Goal: Task Accomplishment & Management: Use online tool/utility

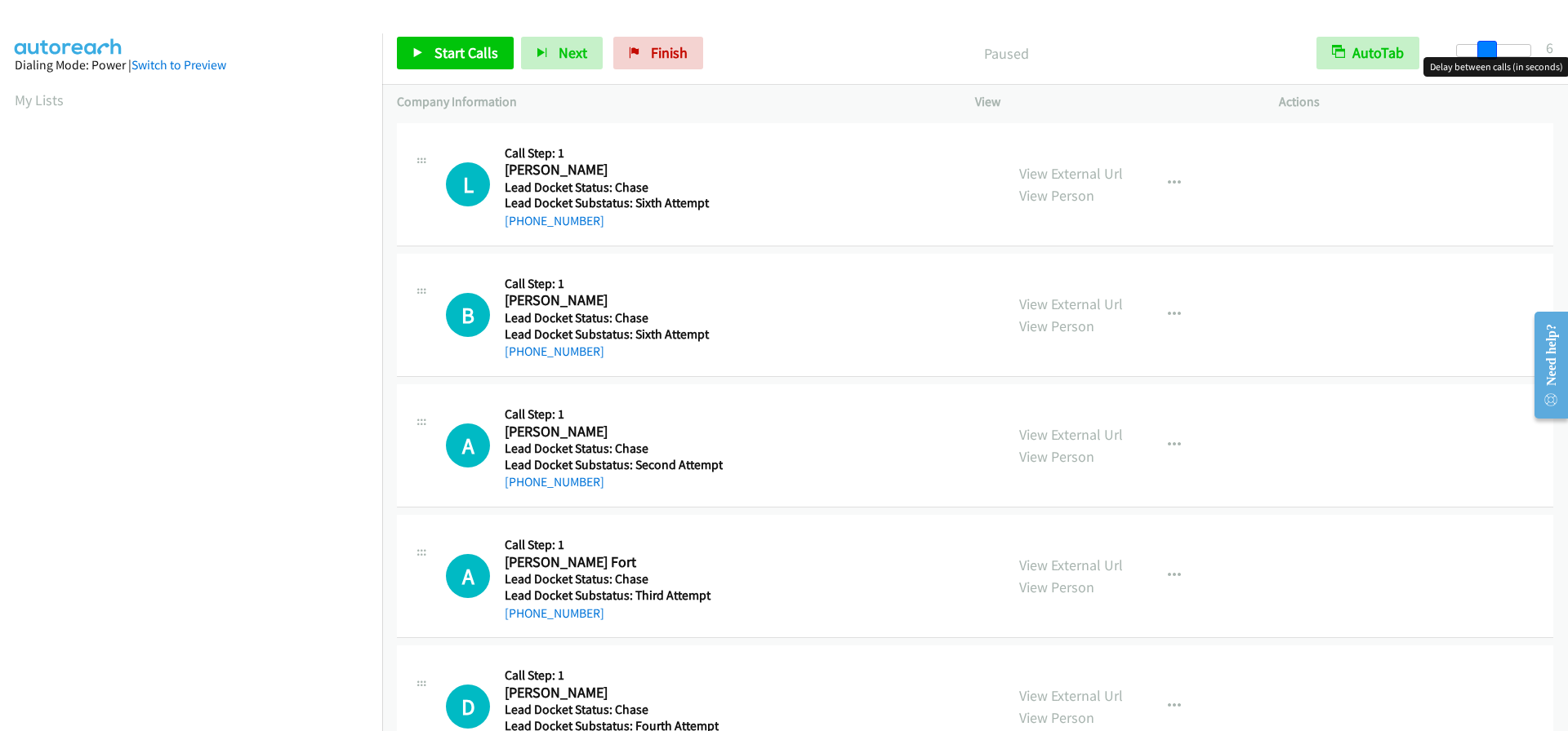
drag, startPoint x: 1455, startPoint y: 53, endPoint x: 1483, endPoint y: 48, distance: 28.4
click at [1483, 48] on span at bounding box center [1487, 51] width 19 height 19
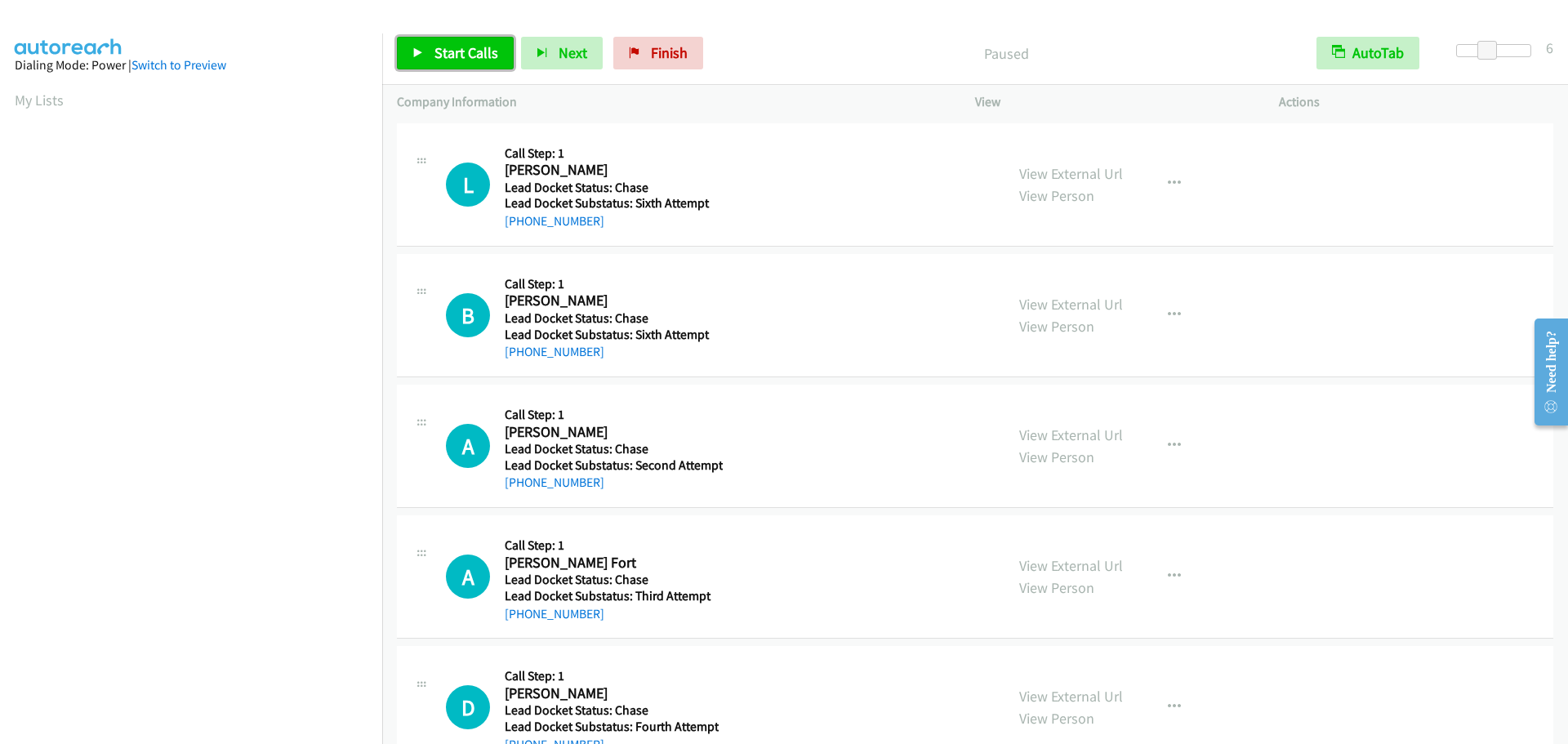
click at [464, 48] on span "Start Calls" at bounding box center [466, 52] width 63 height 19
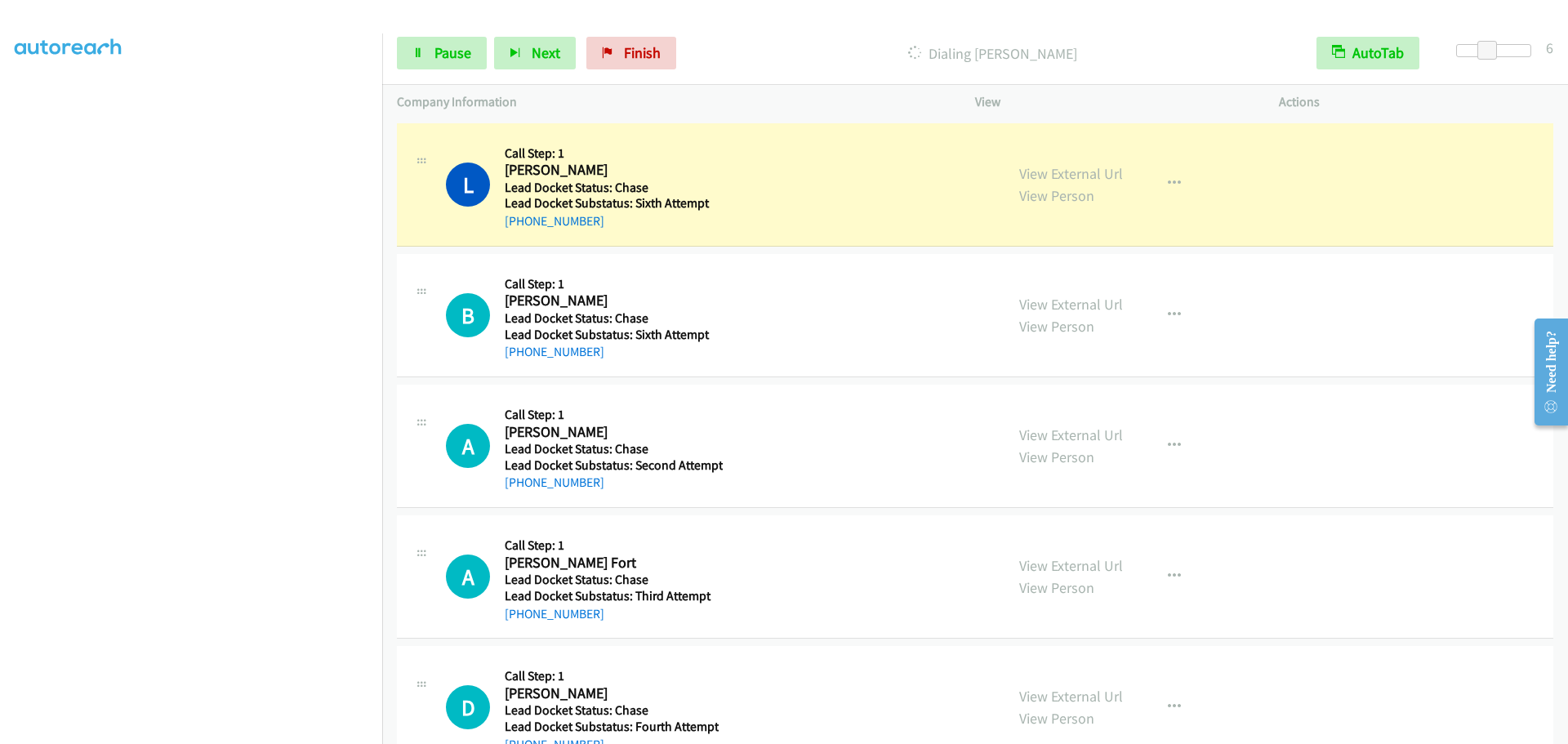
scroll to position [171, 0]
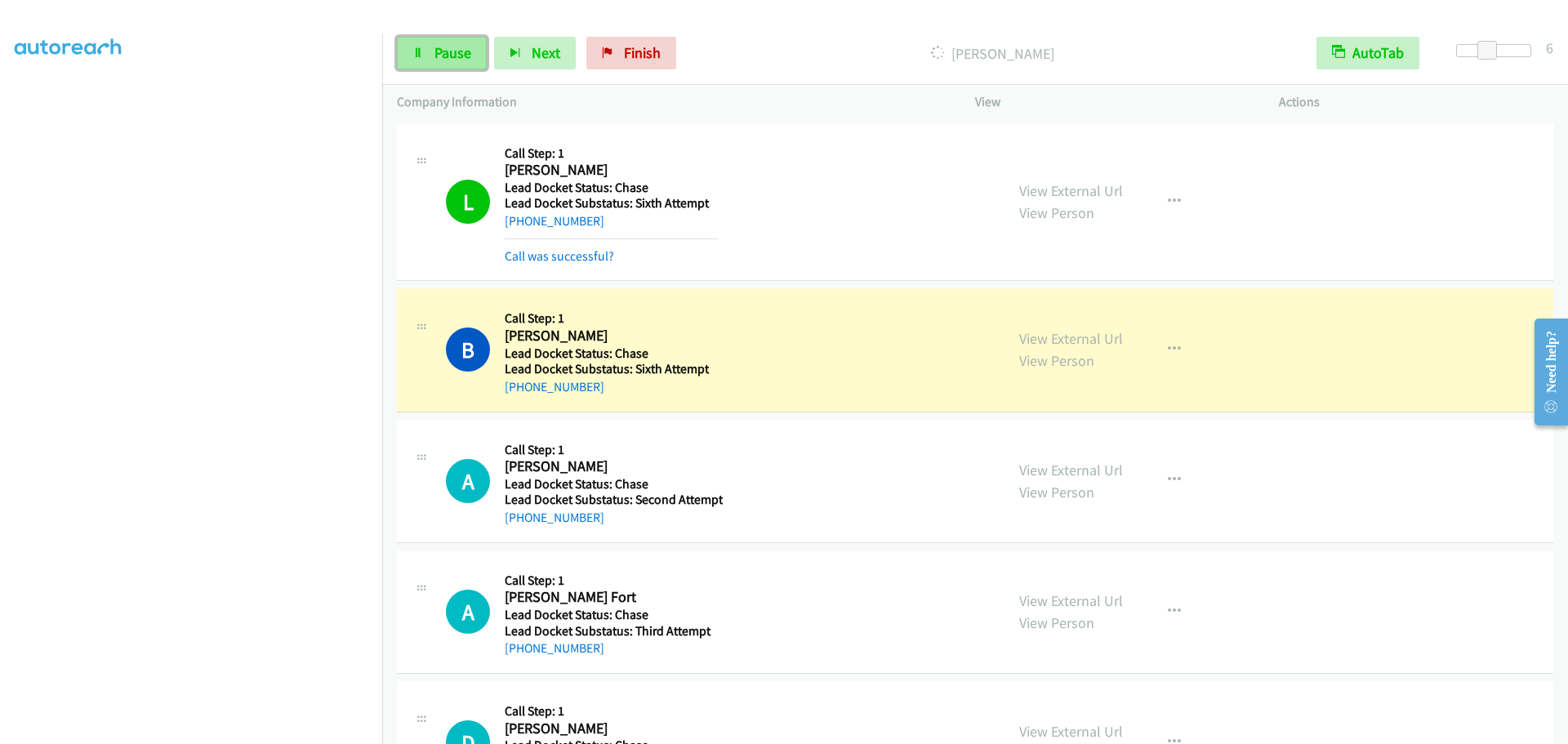
click at [423, 63] on link "Pause" at bounding box center [442, 54] width 90 height 33
drag, startPoint x: 429, startPoint y: 54, endPoint x: 423, endPoint y: 67, distance: 14.3
click at [429, 54] on link "Start Calls" at bounding box center [456, 54] width 117 height 33
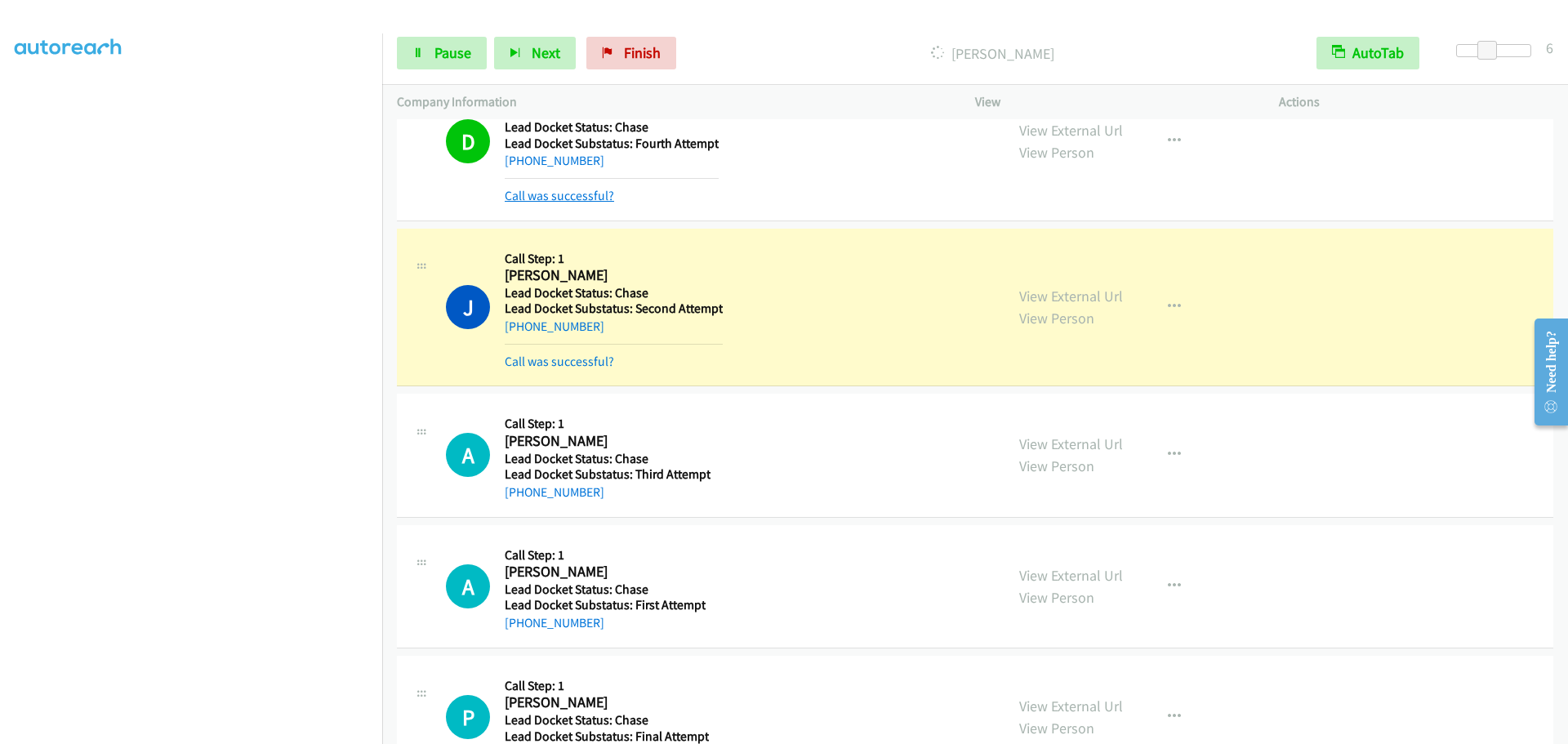
scroll to position [745, 0]
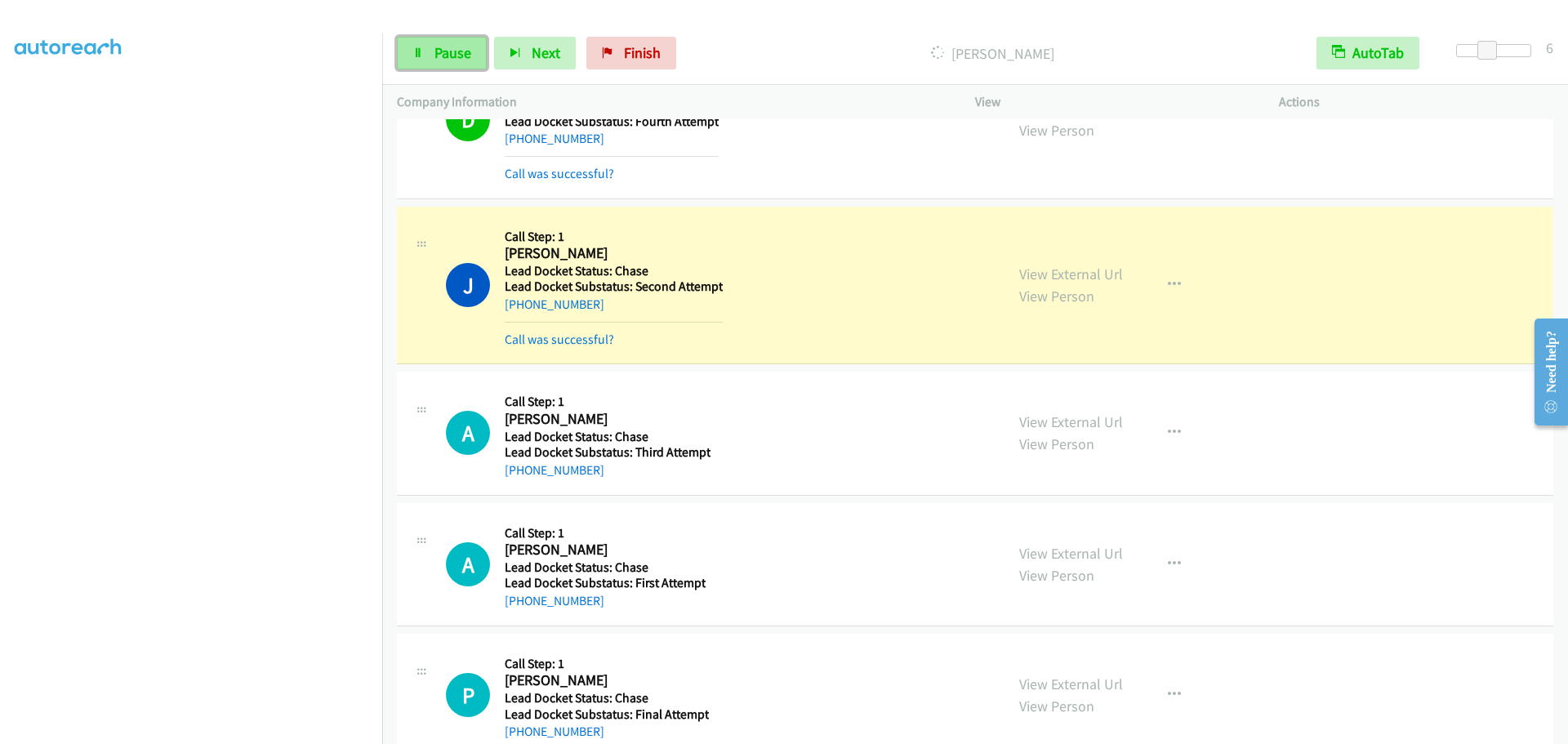
click at [456, 51] on span "Pause" at bounding box center [453, 52] width 37 height 19
click at [471, 54] on span "Start Calls" at bounding box center [466, 52] width 63 height 19
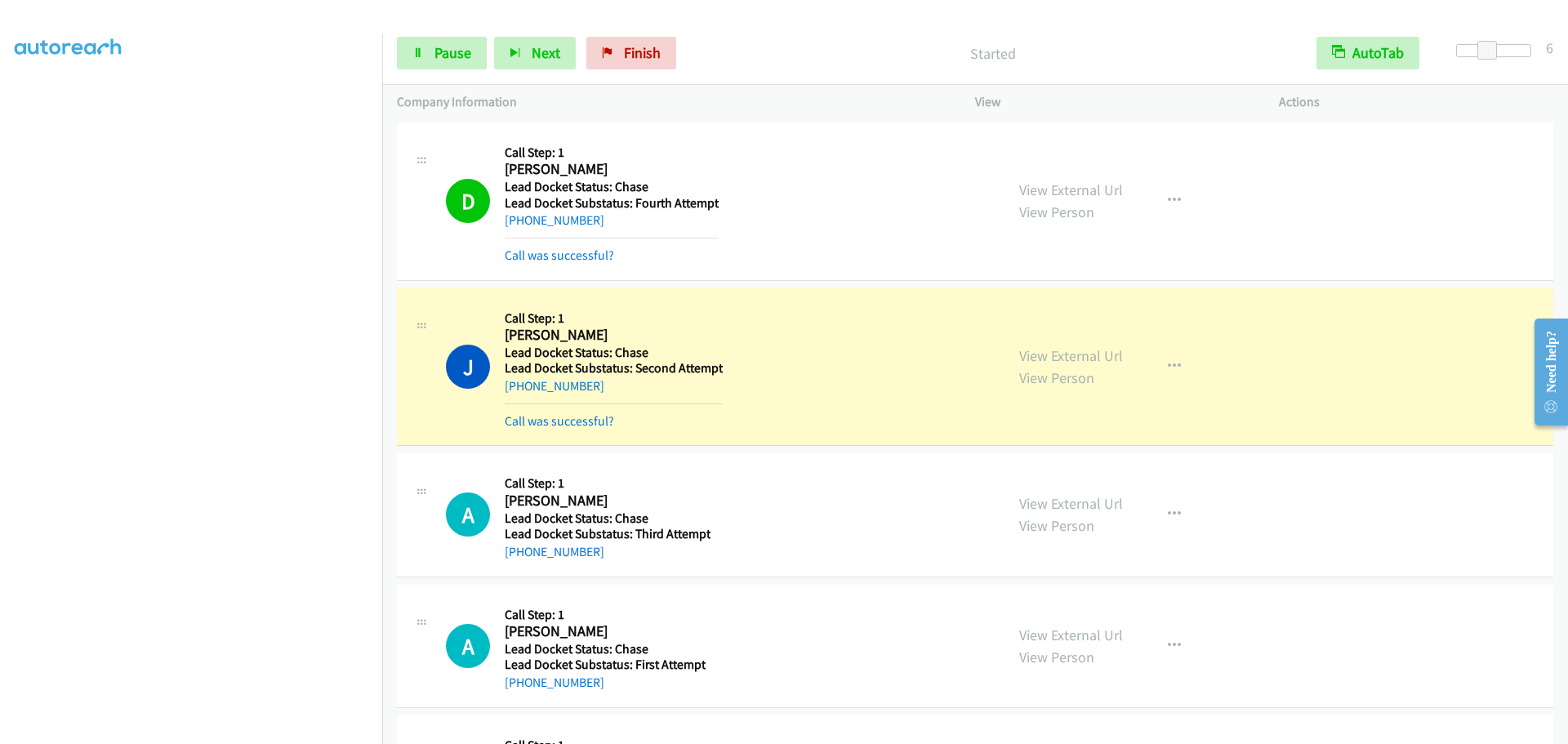
scroll to position [0, 0]
click at [466, 52] on span "Pause" at bounding box center [453, 52] width 37 height 19
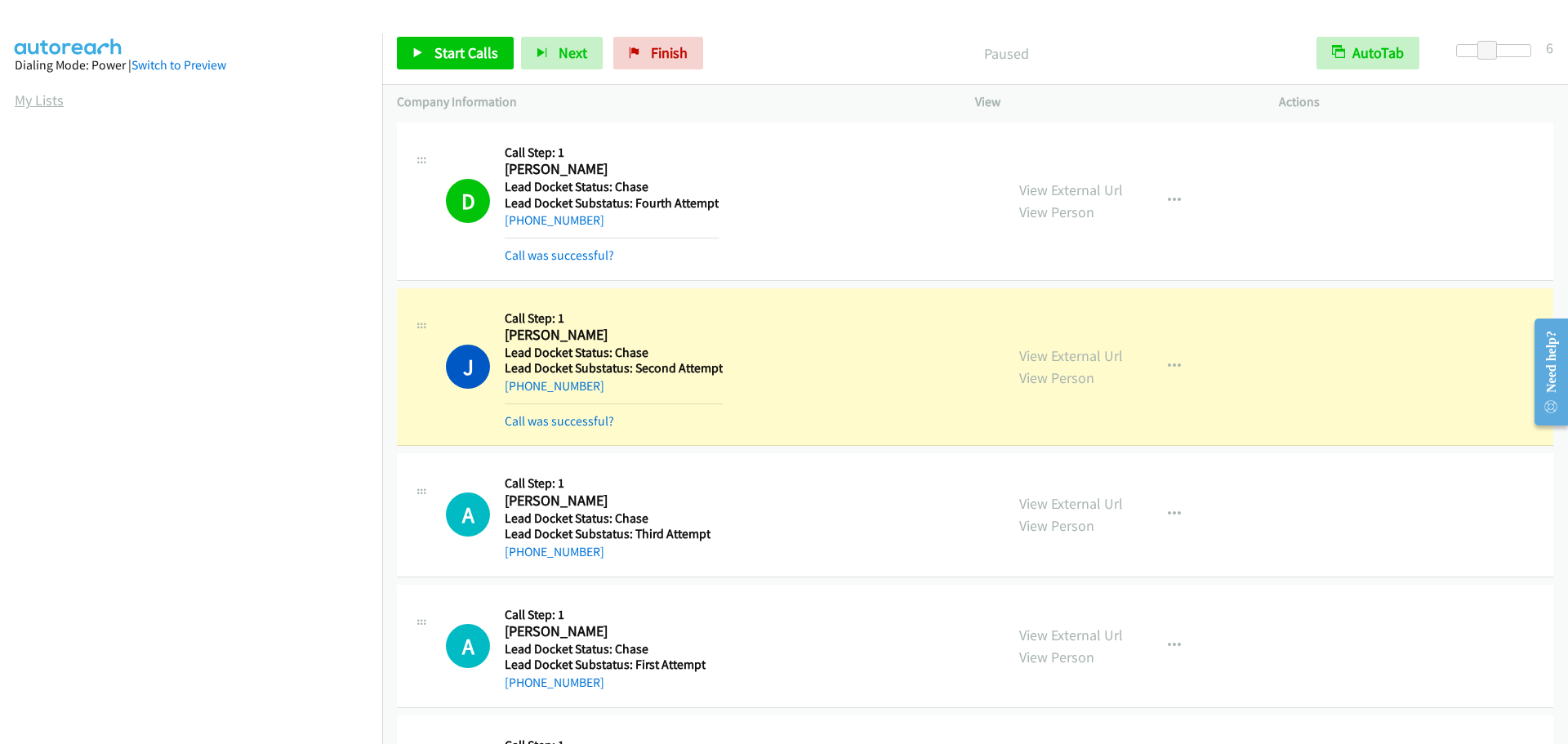
click at [56, 99] on link "My Lists" at bounding box center [39, 99] width 49 height 19
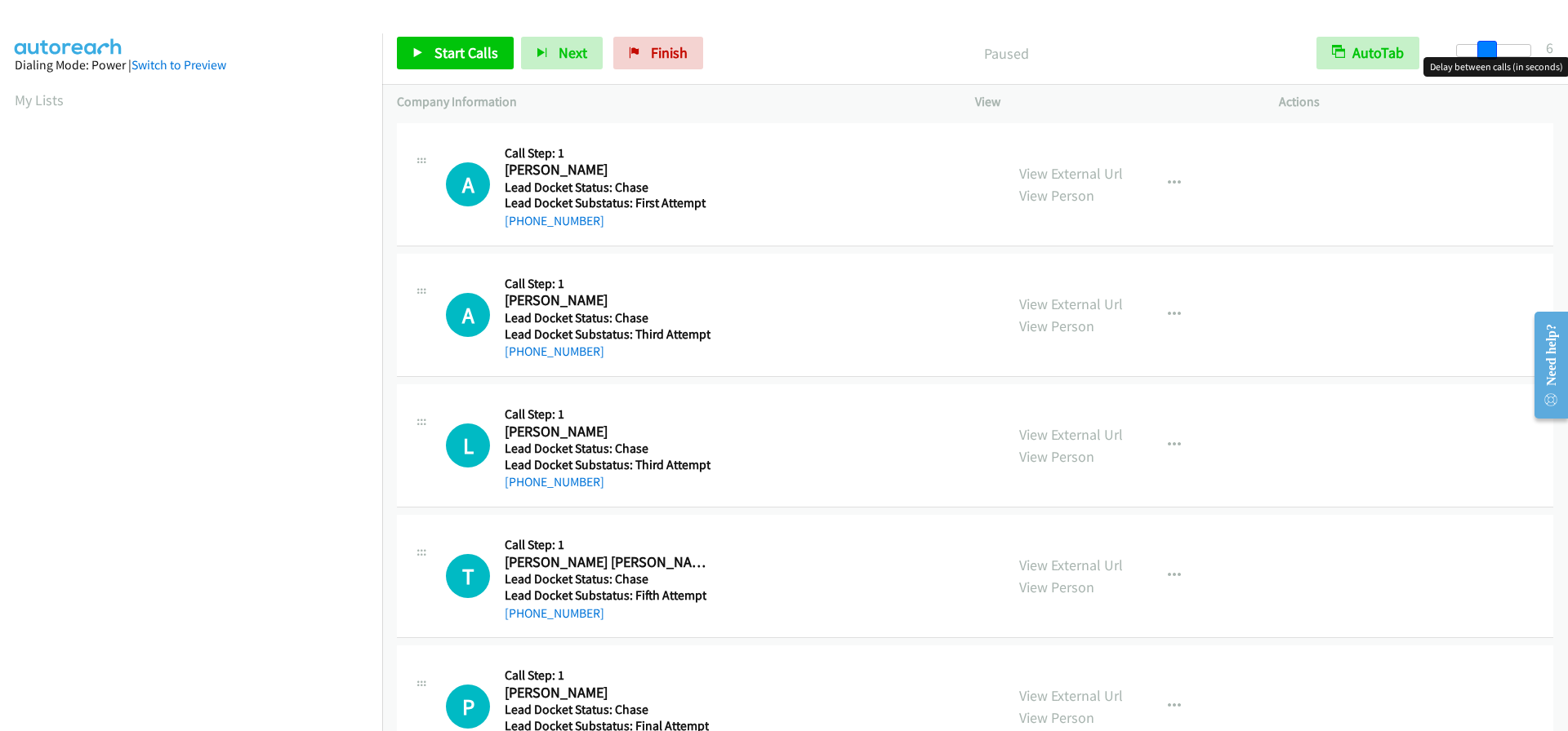
drag, startPoint x: 1455, startPoint y: 54, endPoint x: 1480, endPoint y: 56, distance: 25.1
click at [1480, 56] on span at bounding box center [1487, 51] width 19 height 19
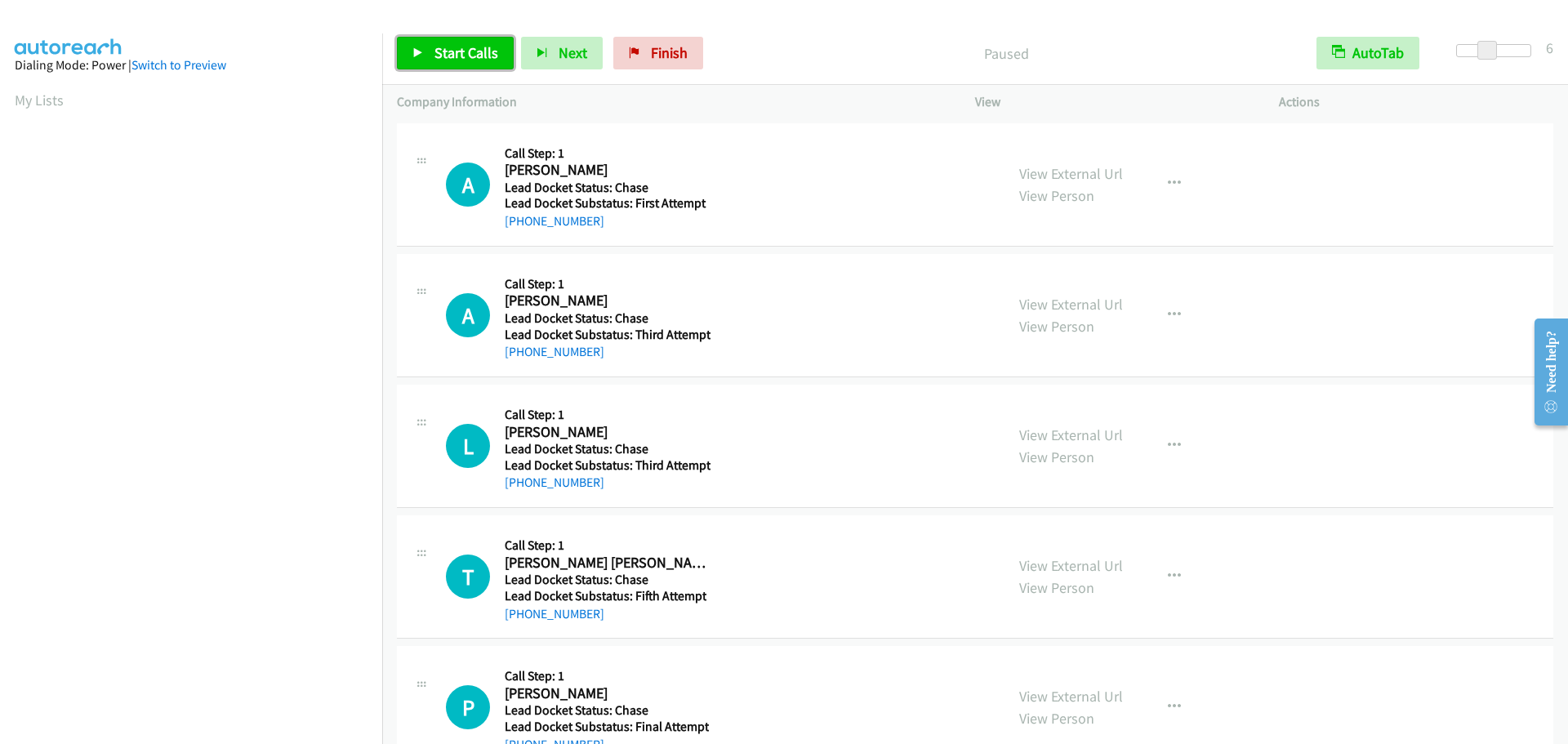
click at [467, 58] on span "Start Calls" at bounding box center [466, 52] width 63 height 19
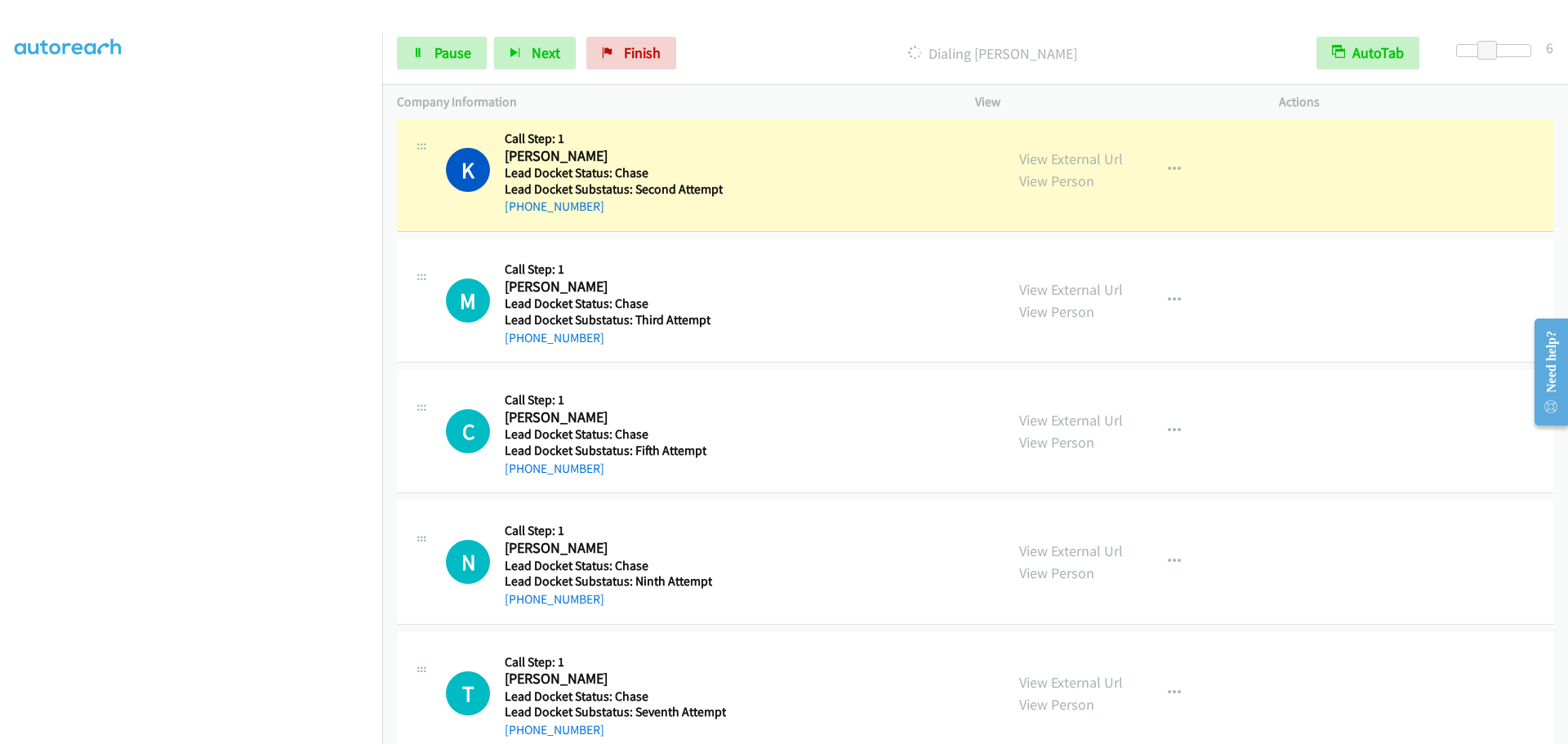
scroll to position [1515, 0]
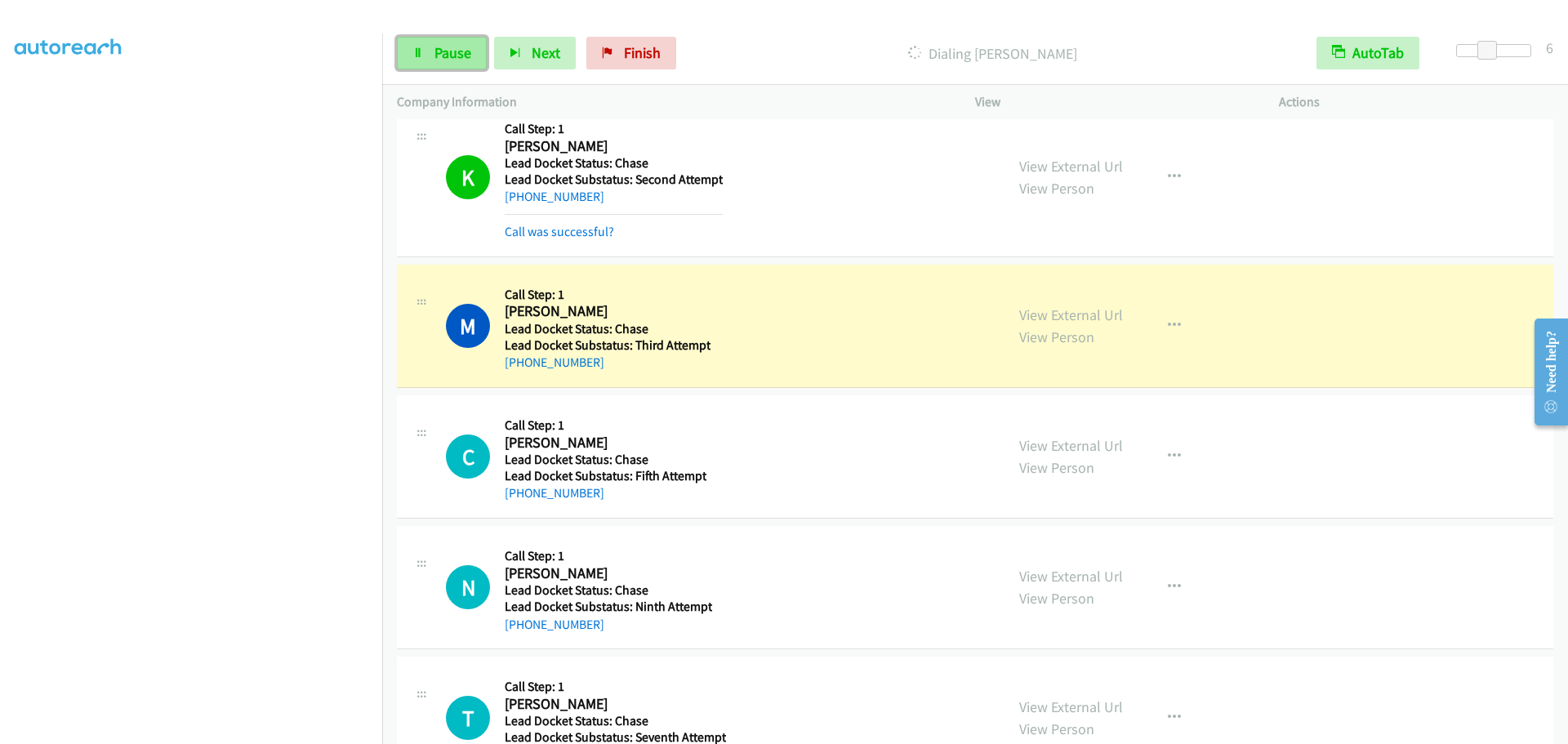
click at [436, 48] on span "Pause" at bounding box center [453, 52] width 37 height 19
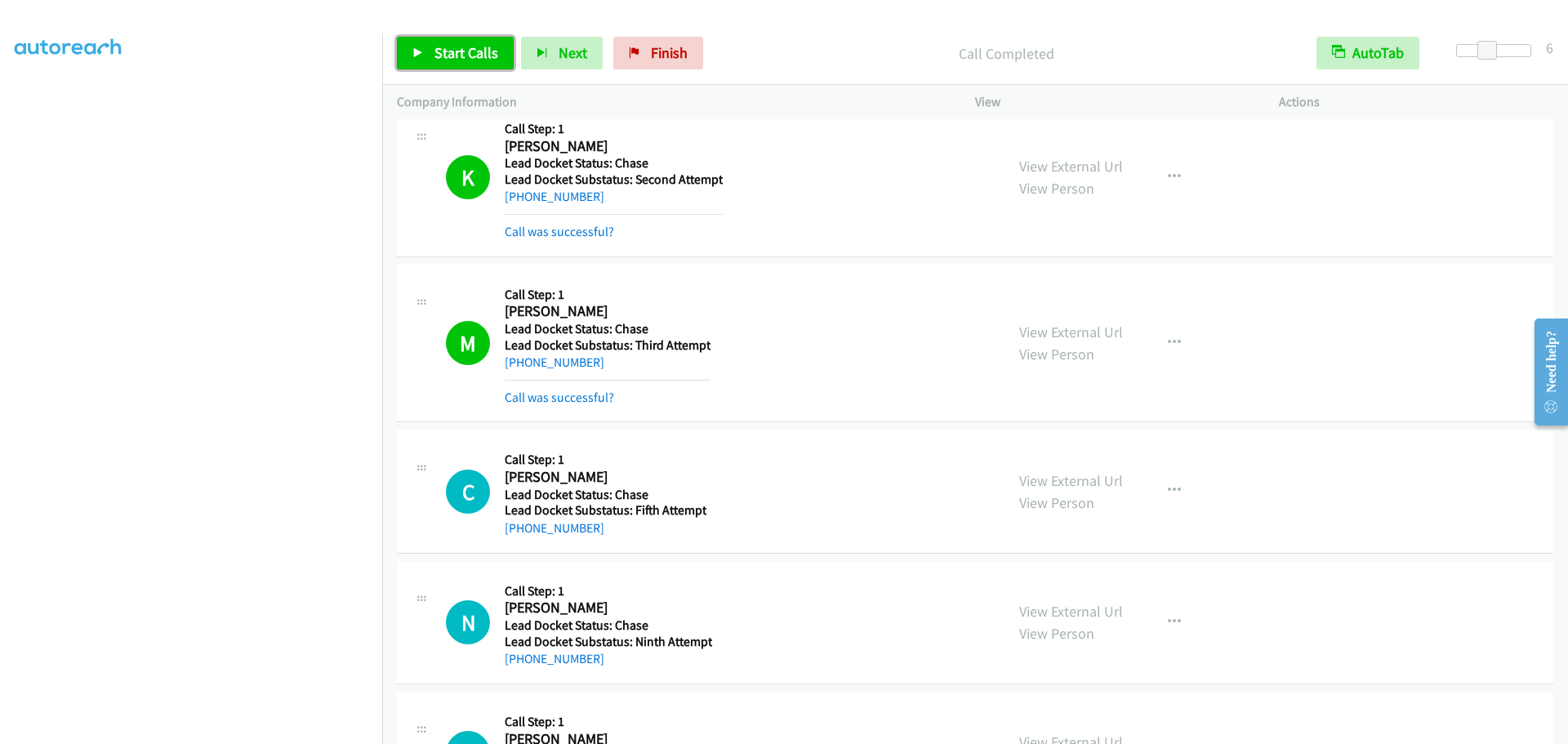
click at [460, 48] on span "Start Calls" at bounding box center [466, 52] width 63 height 19
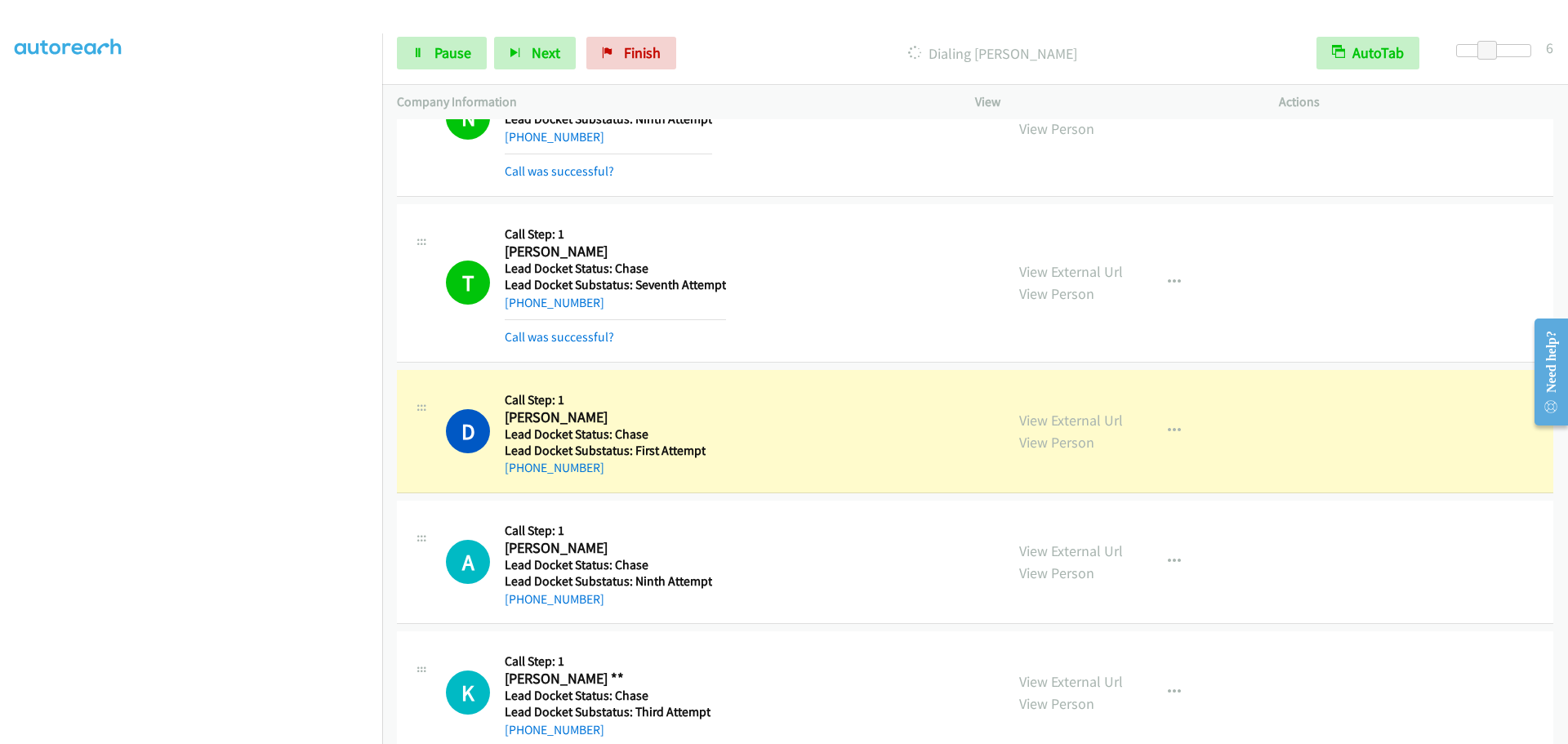
scroll to position [2107, 0]
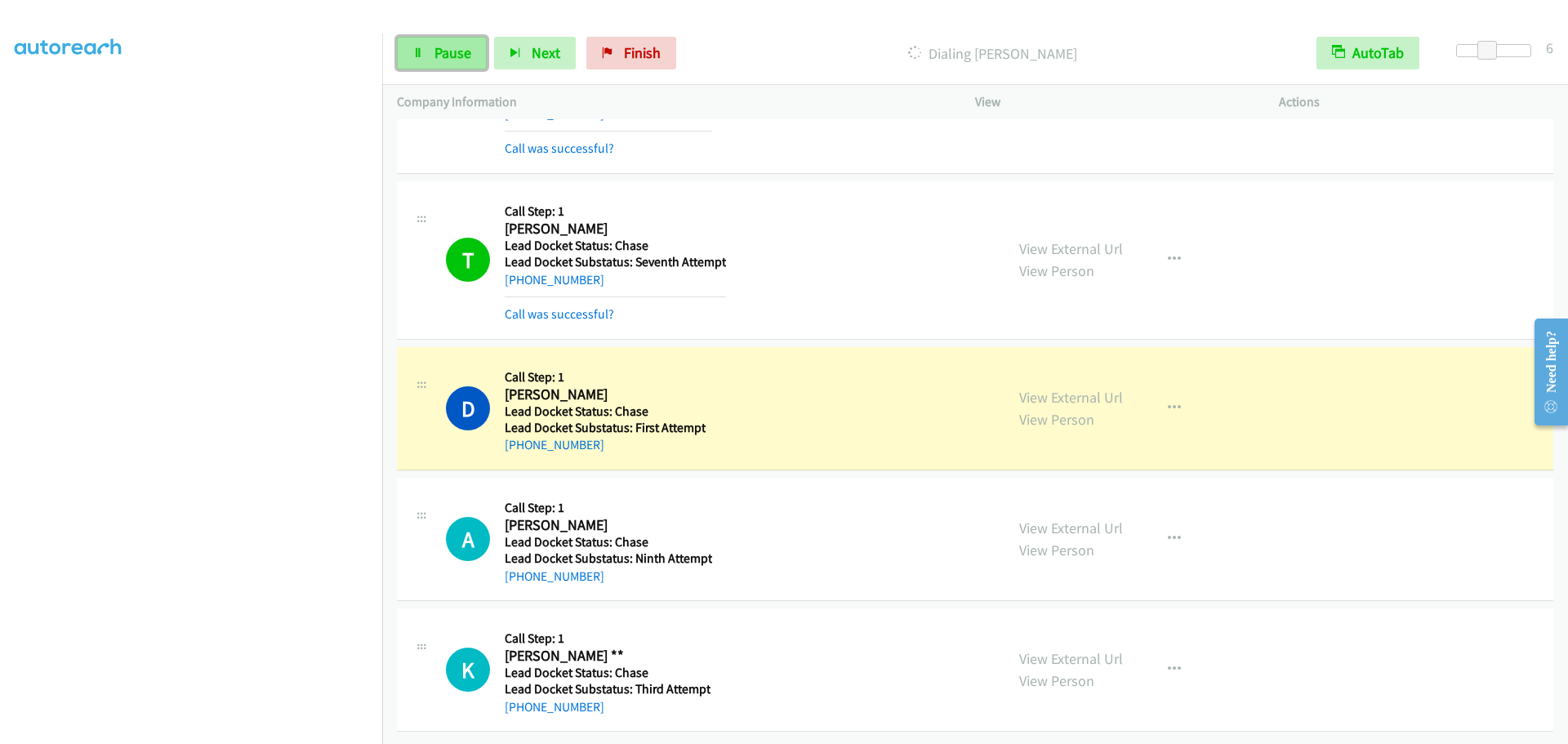
click at [451, 58] on span "Pause" at bounding box center [453, 52] width 37 height 19
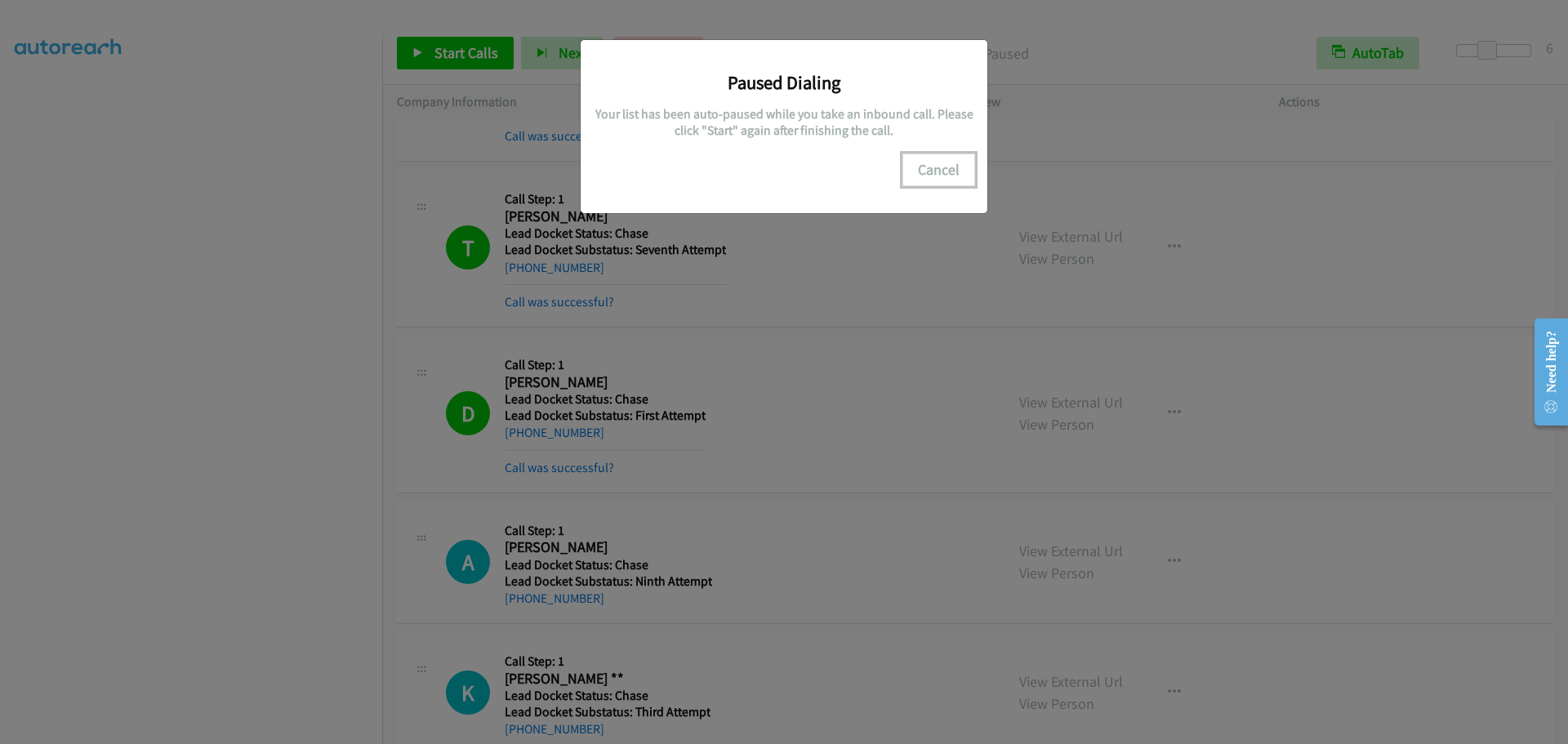
click at [939, 176] on button "Cancel" at bounding box center [939, 170] width 73 height 33
click at [934, 177] on button "Cancel" at bounding box center [939, 170] width 73 height 33
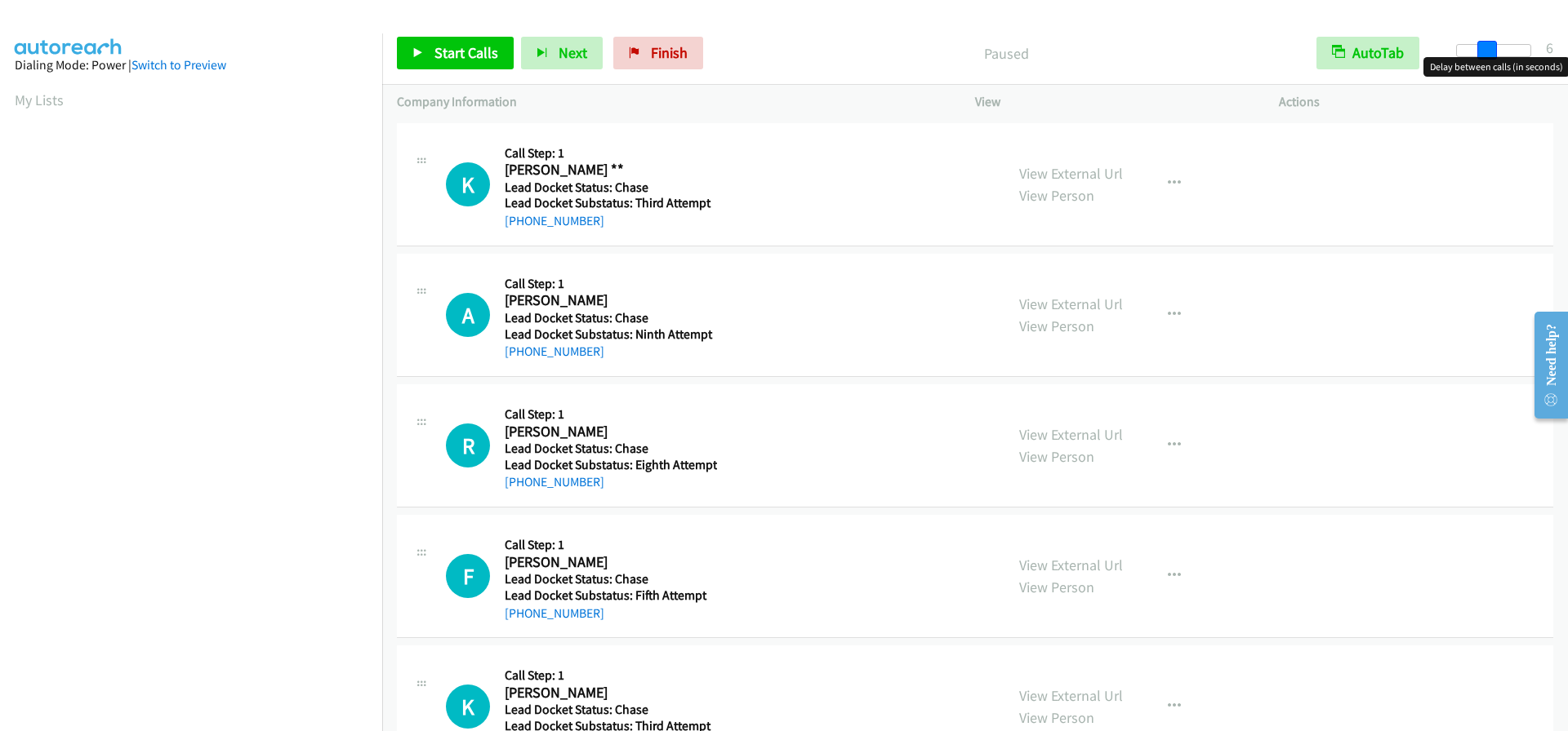
drag, startPoint x: 1457, startPoint y: 54, endPoint x: 1488, endPoint y: 52, distance: 31.1
click at [1488, 52] on span at bounding box center [1487, 51] width 19 height 19
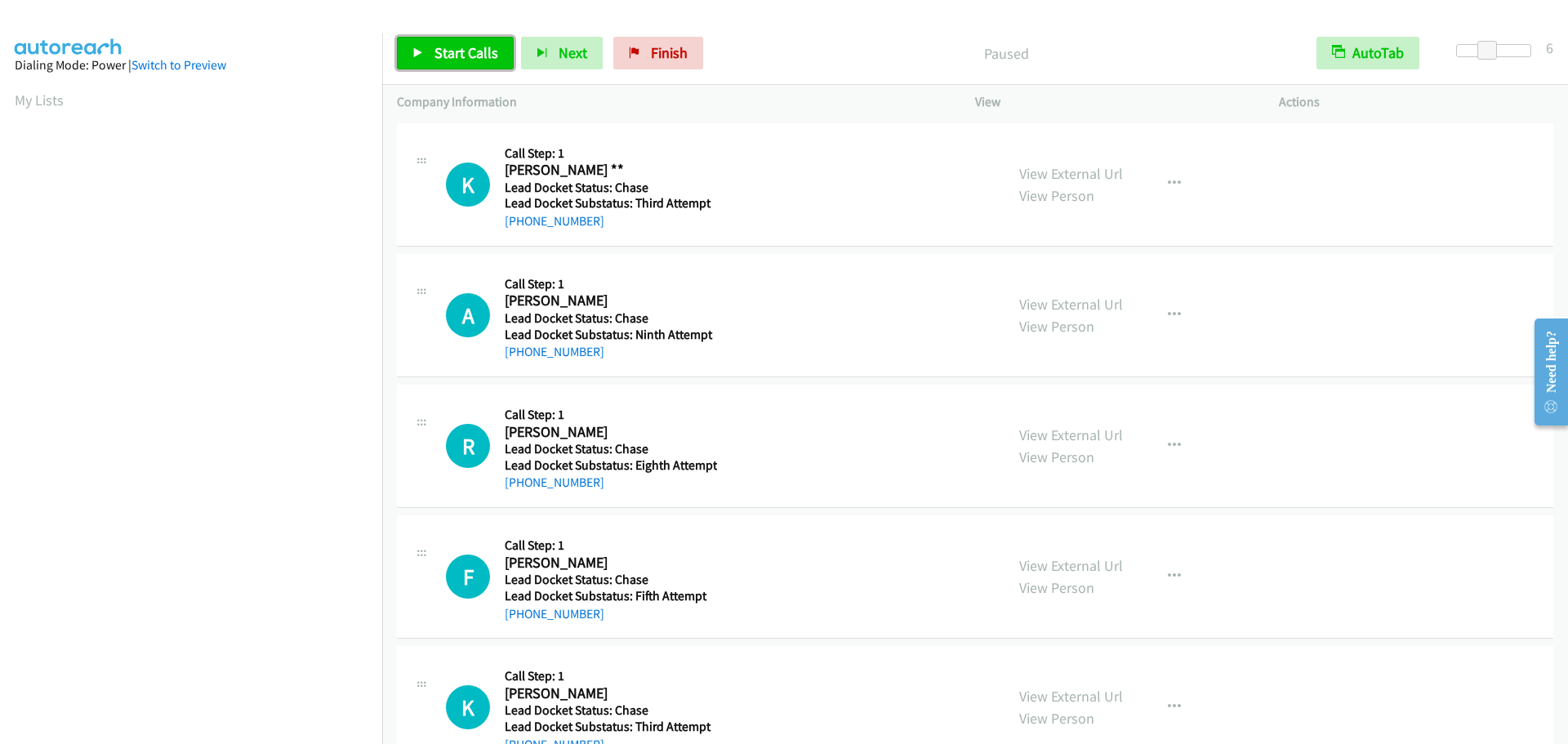
click at [430, 59] on link "Start Calls" at bounding box center [456, 54] width 117 height 33
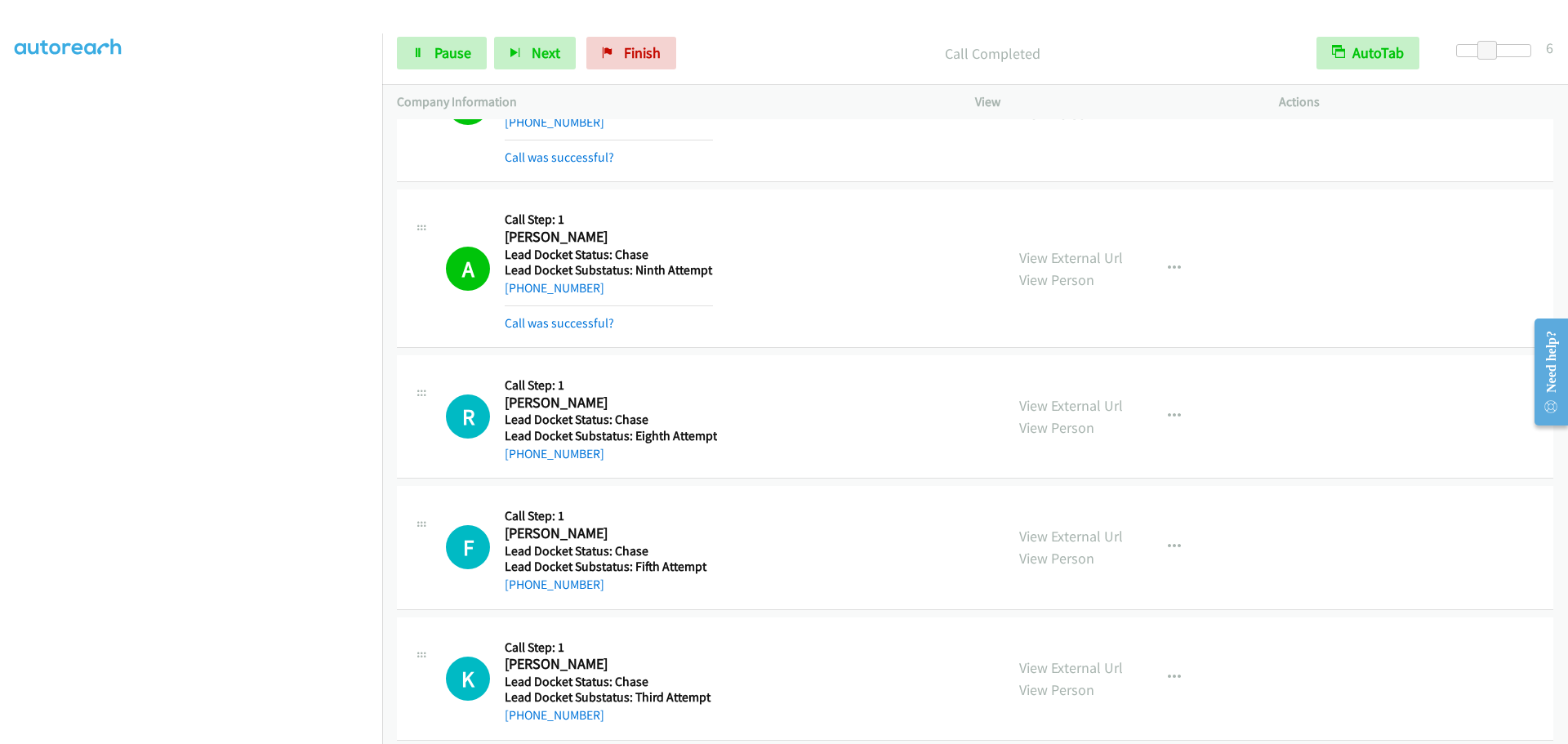
scroll to position [119, 0]
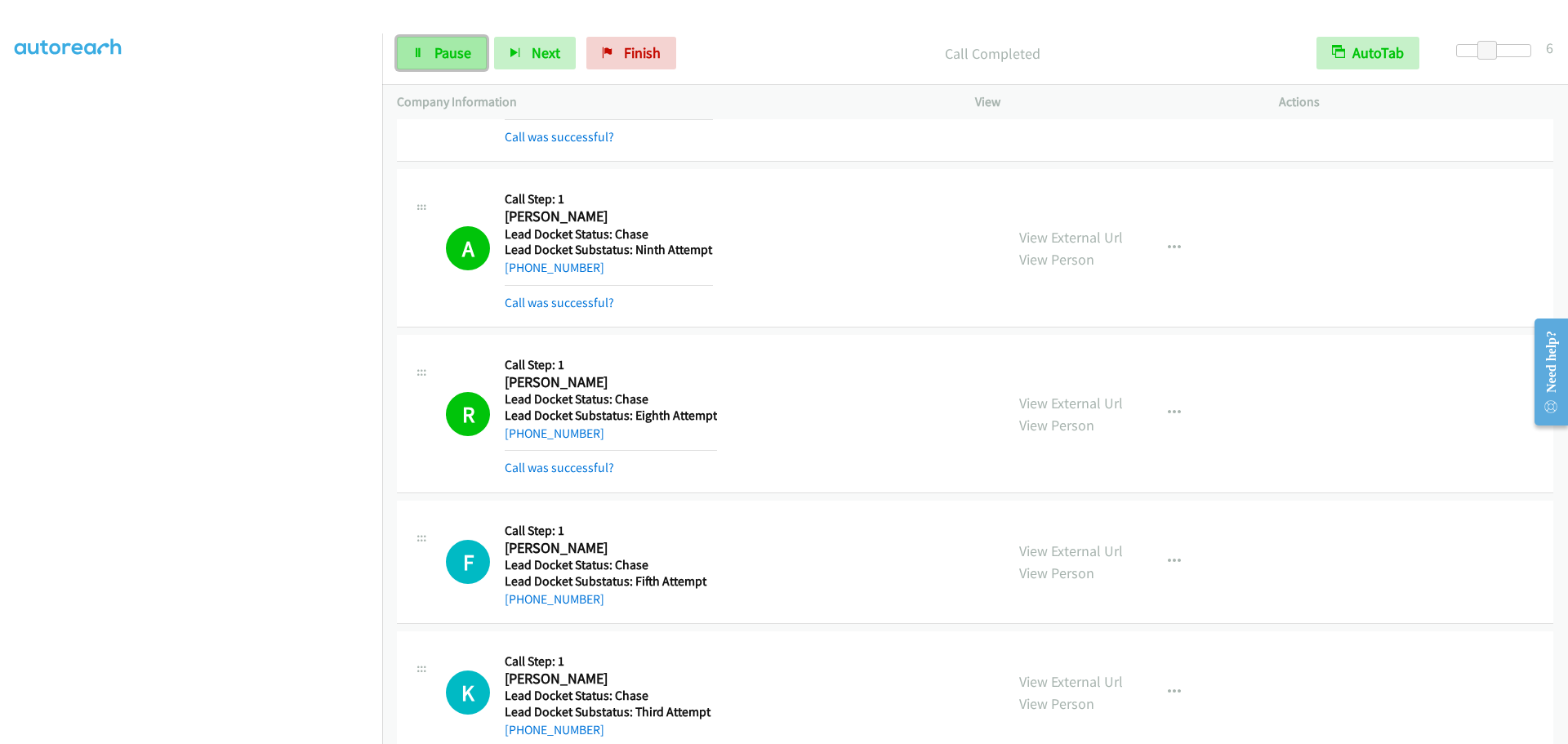
click at [442, 56] on span "Pause" at bounding box center [453, 52] width 37 height 19
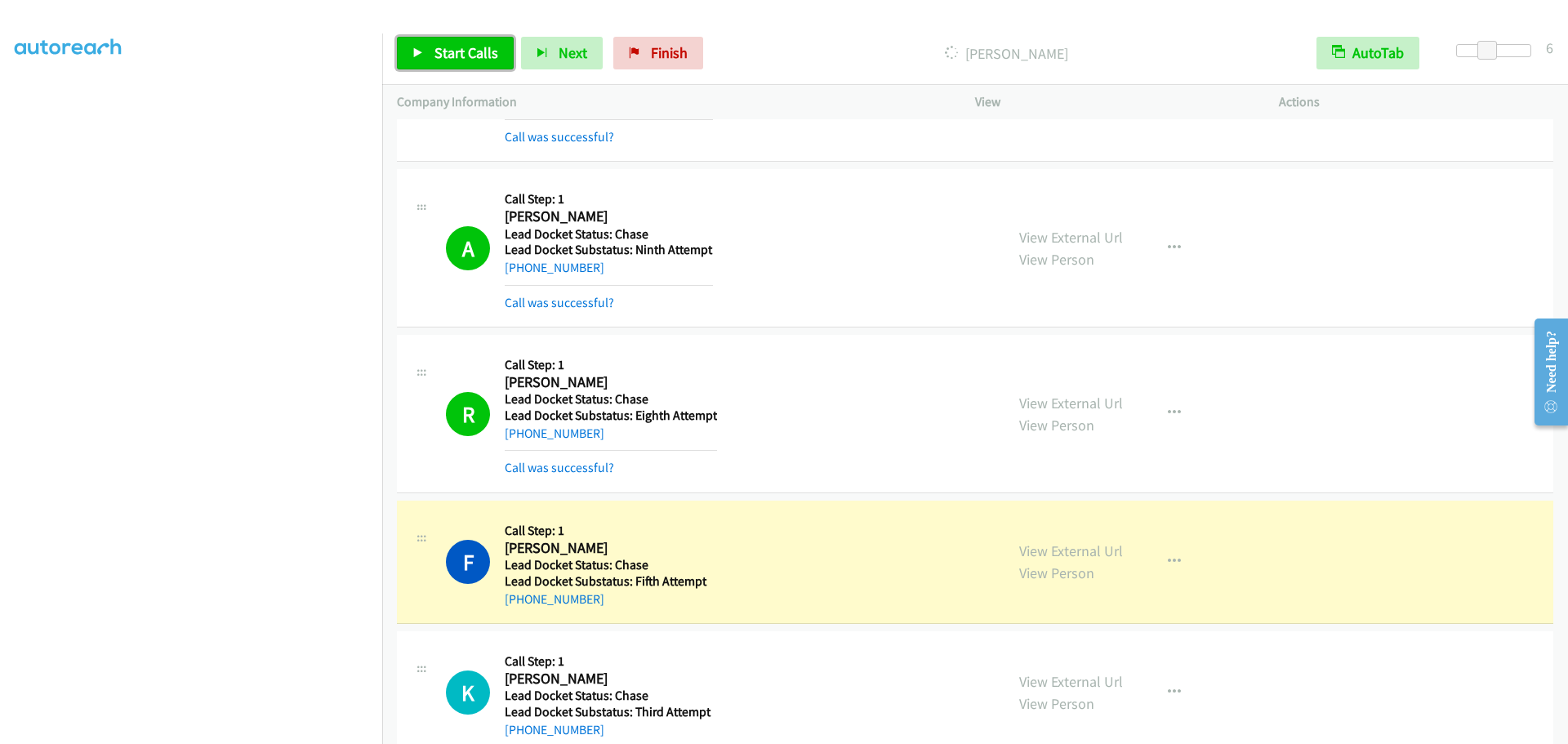
drag, startPoint x: 438, startPoint y: 41, endPoint x: 433, endPoint y: 56, distance: 15.8
click at [438, 41] on link "Start Calls" at bounding box center [456, 54] width 117 height 33
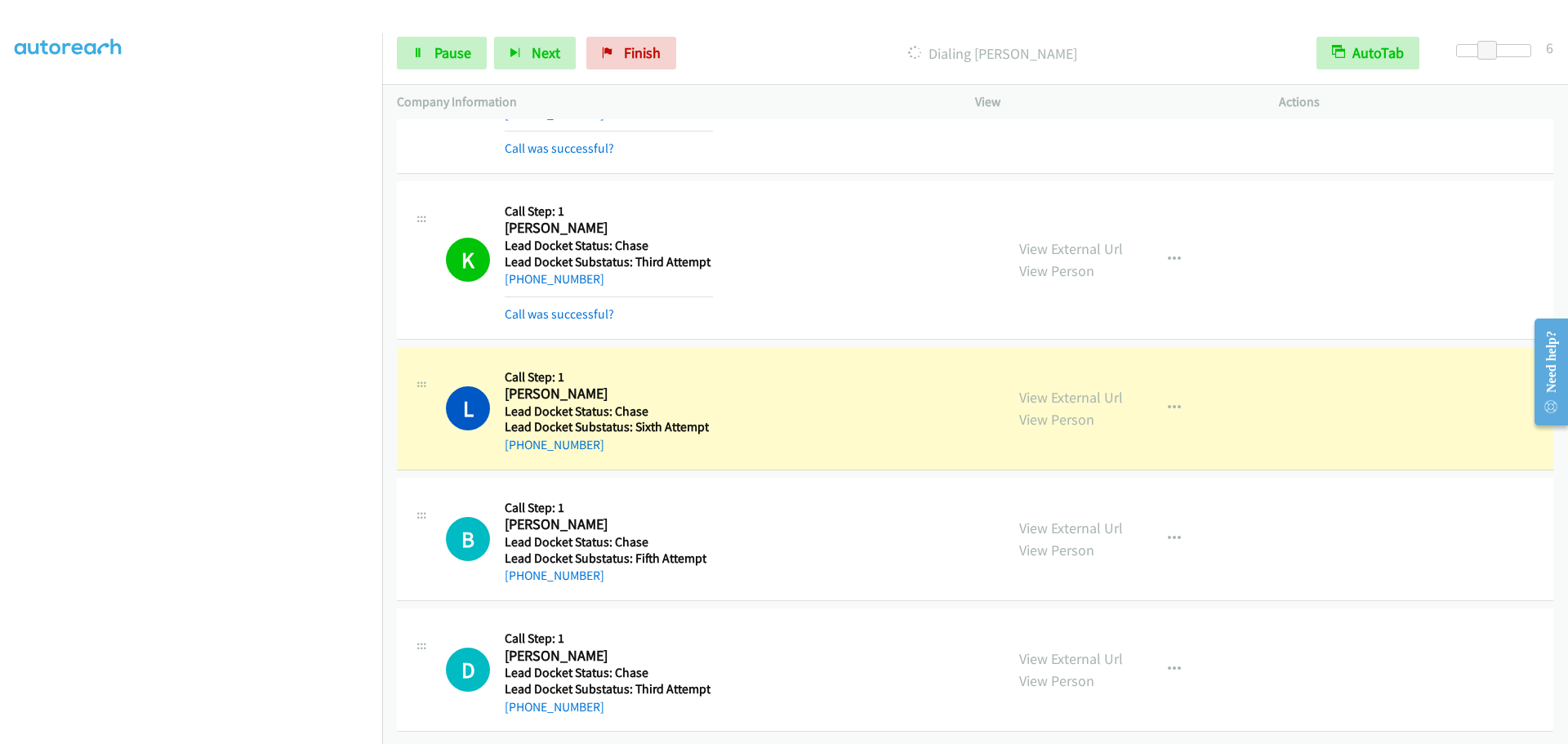
scroll to position [616, 0]
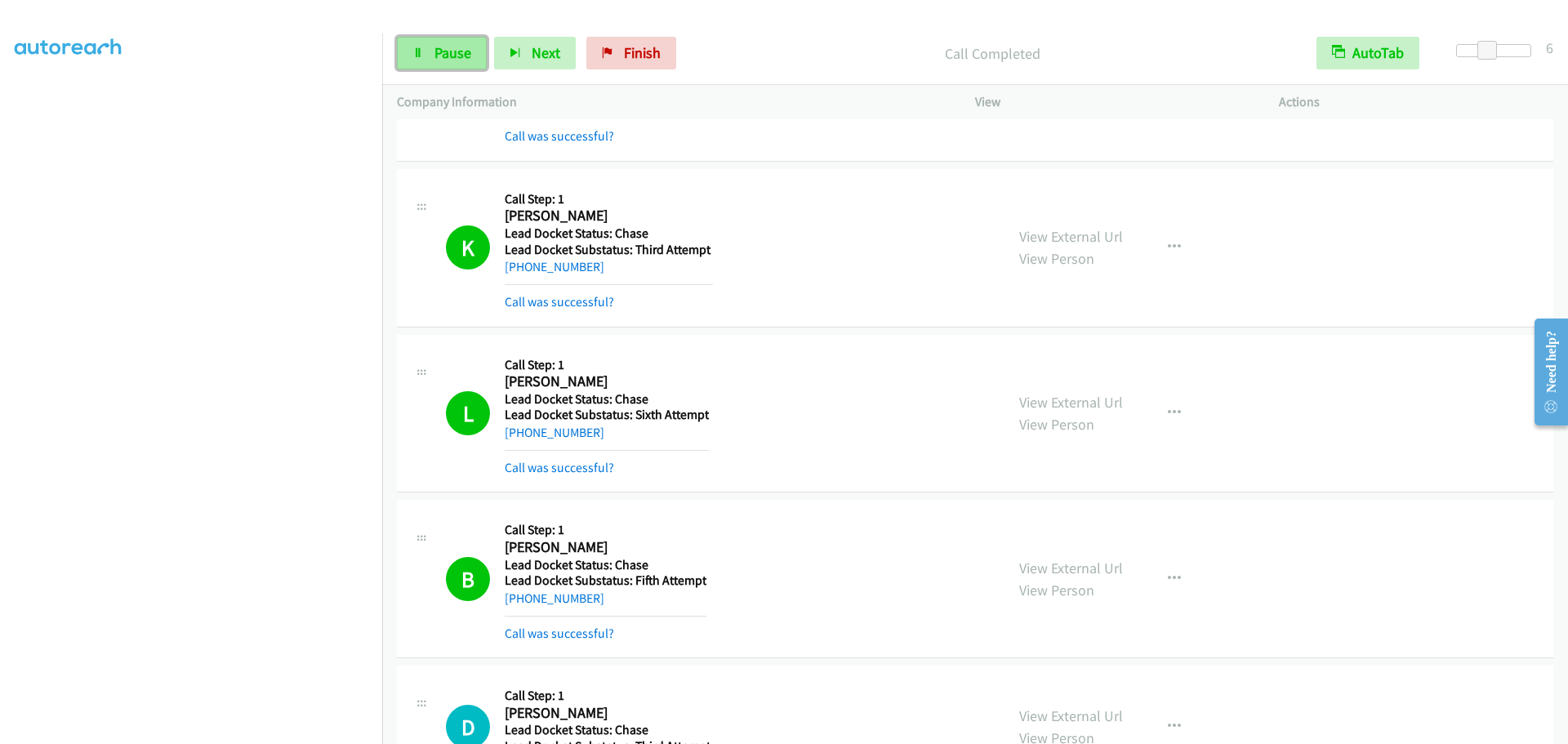
drag, startPoint x: 448, startPoint y: 58, endPoint x: 457, endPoint y: 53, distance: 10.3
click at [448, 58] on span "Pause" at bounding box center [453, 52] width 37 height 19
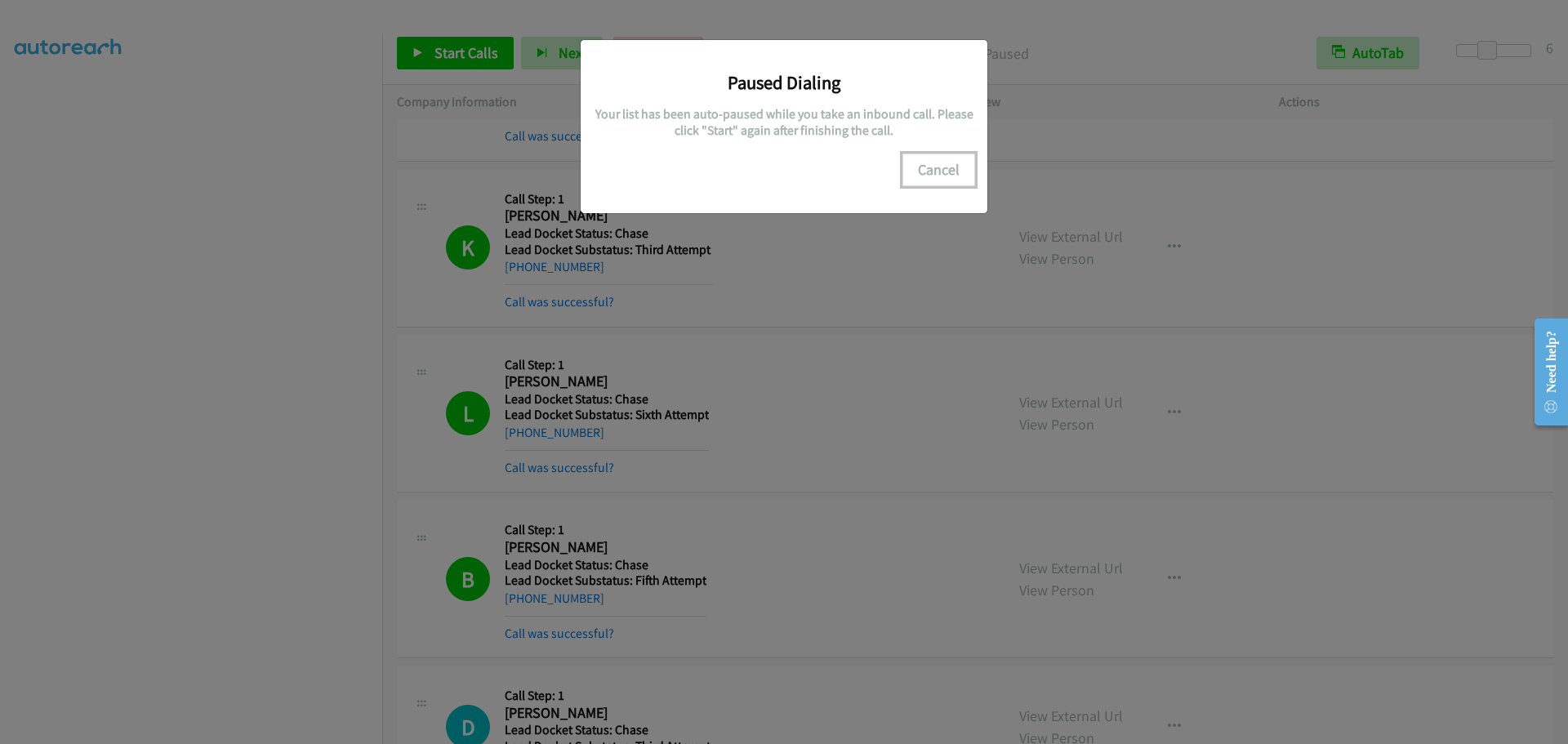
drag, startPoint x: 934, startPoint y: 172, endPoint x: 924, endPoint y: 171, distance: 10.0
click at [934, 171] on button "Cancel" at bounding box center [939, 170] width 73 height 33
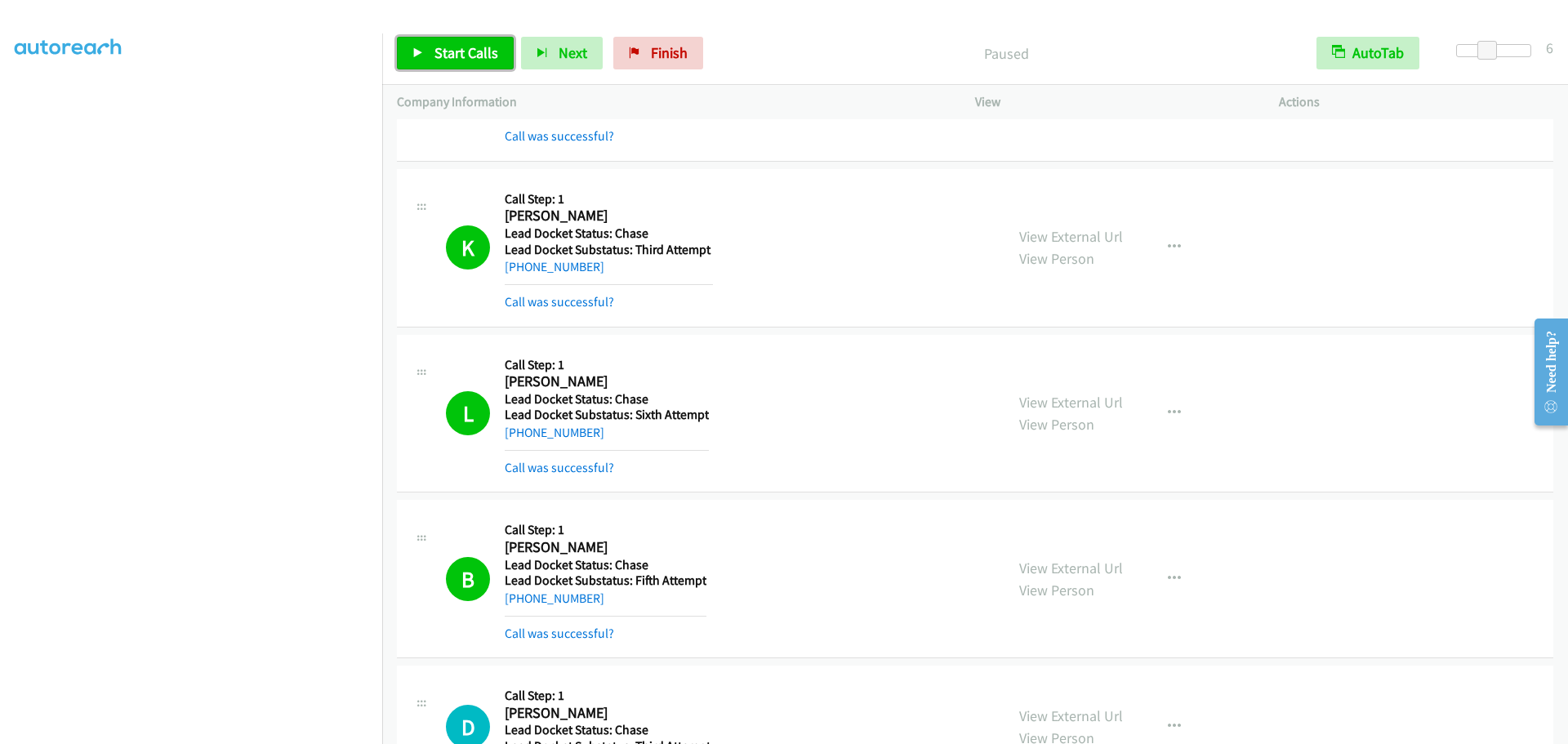
click at [478, 58] on span "Start Calls" at bounding box center [466, 52] width 63 height 19
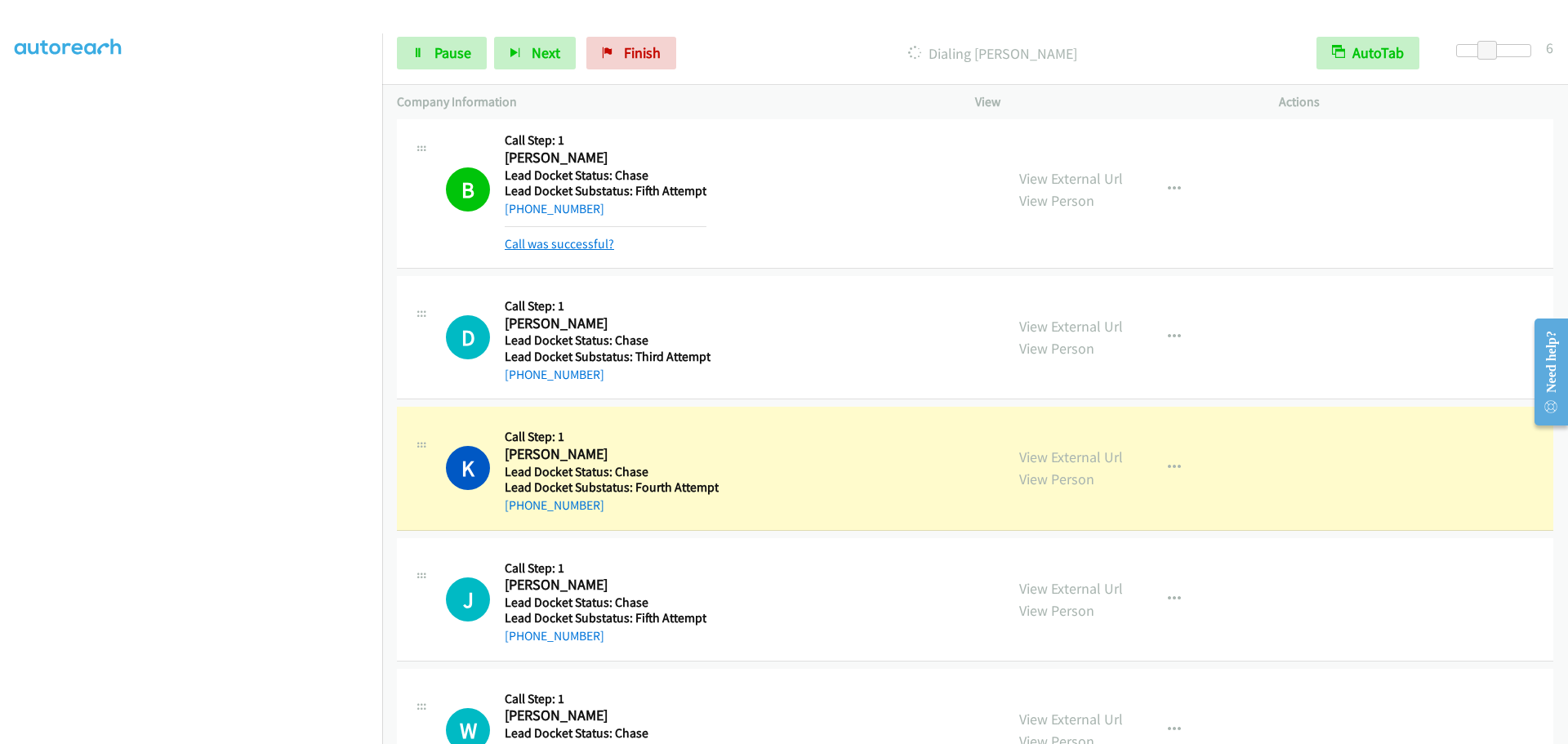
scroll to position [1078, 0]
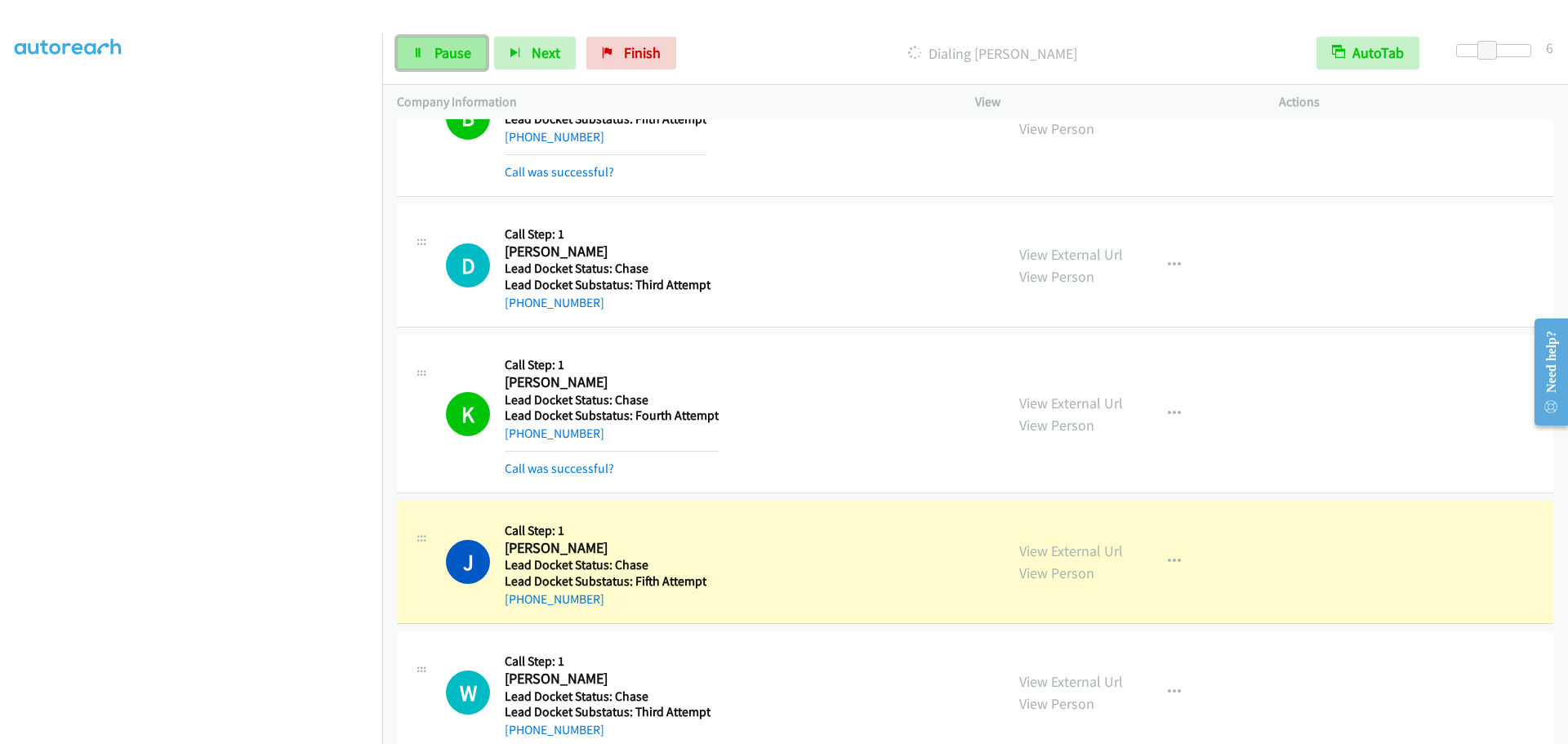
drag, startPoint x: 453, startPoint y: 48, endPoint x: 462, endPoint y: 44, distance: 9.8
click at [453, 48] on span "Pause" at bounding box center [453, 52] width 37 height 19
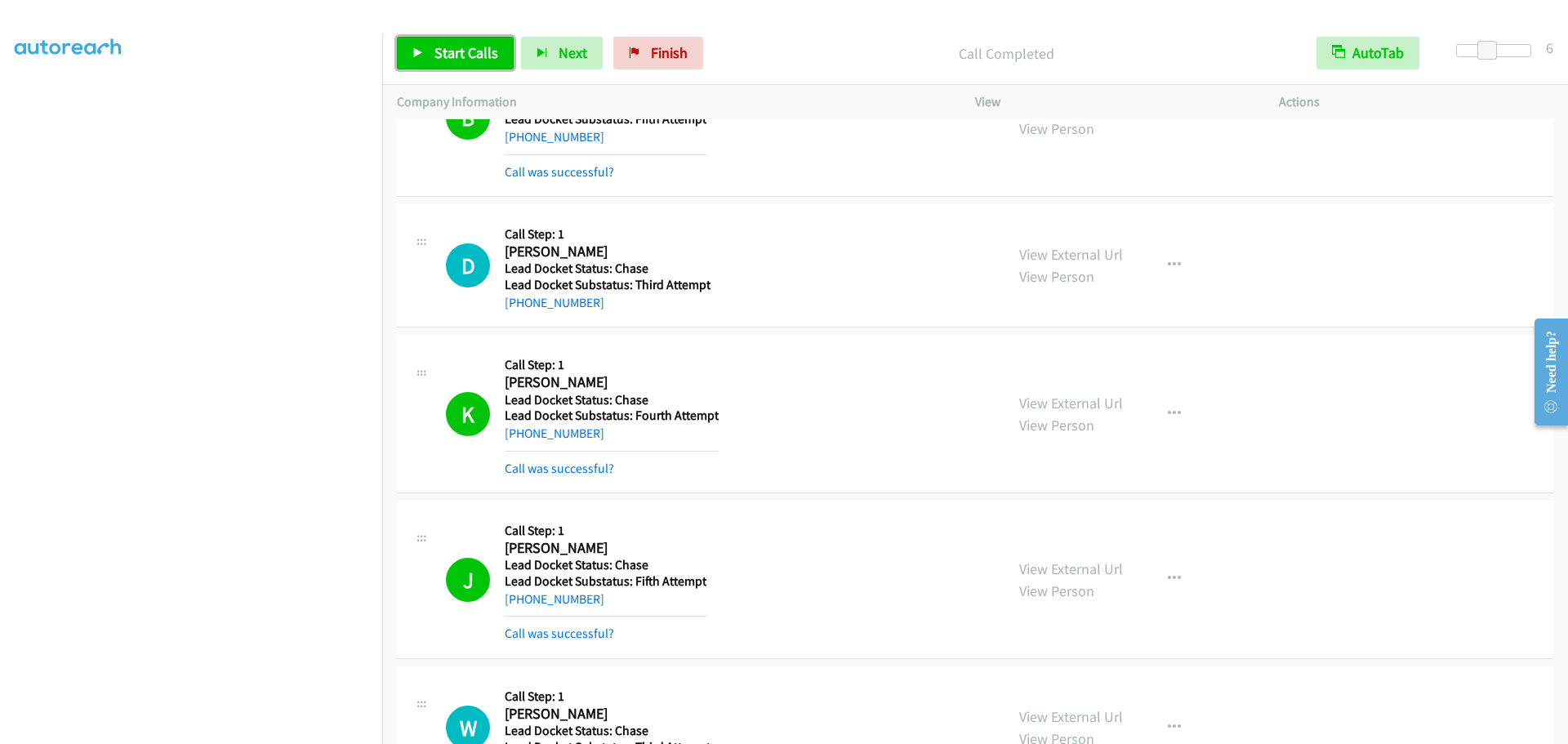
click at [459, 58] on span "Start Calls" at bounding box center [466, 52] width 63 height 19
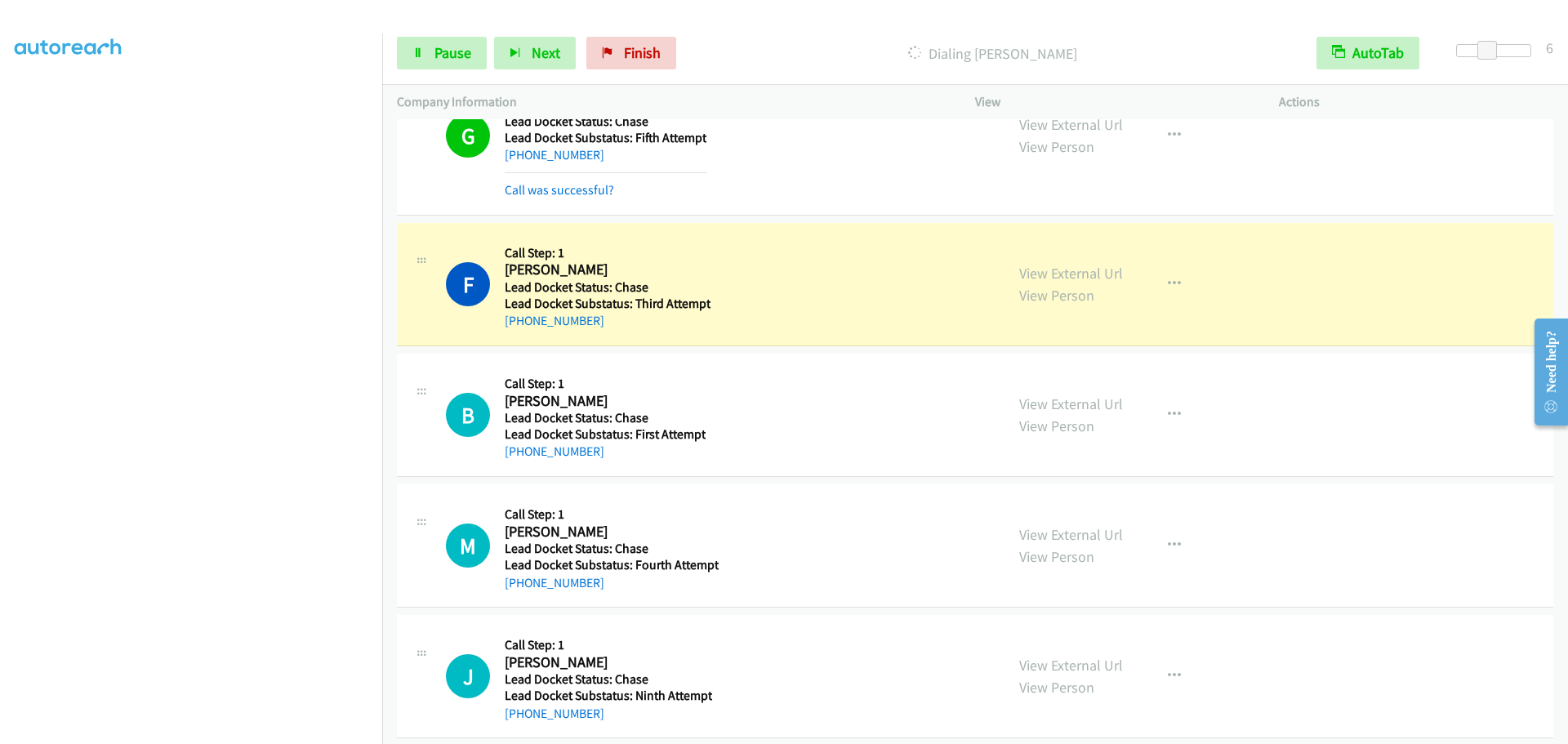
scroll to position [2700, 0]
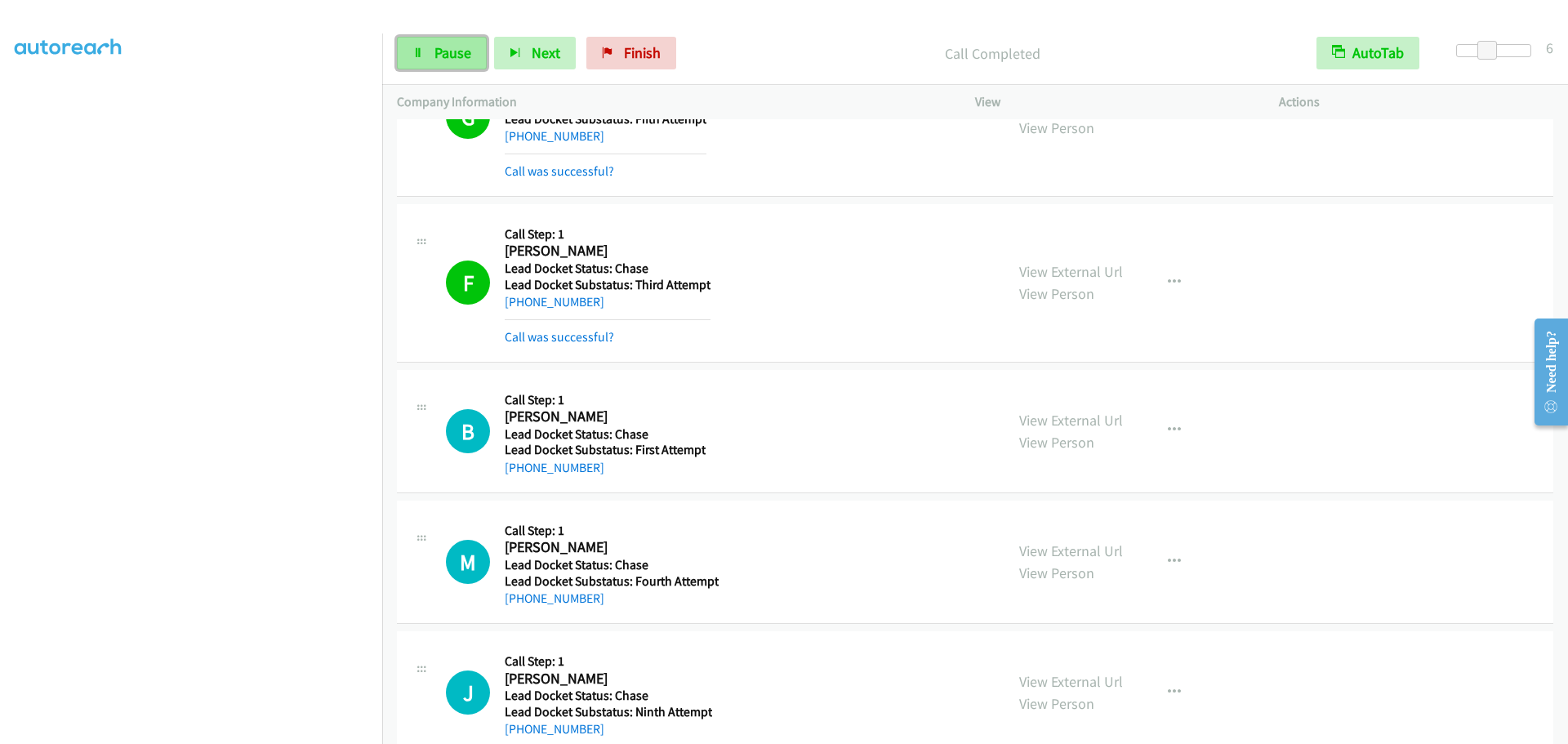
click at [465, 51] on span "Pause" at bounding box center [453, 52] width 37 height 19
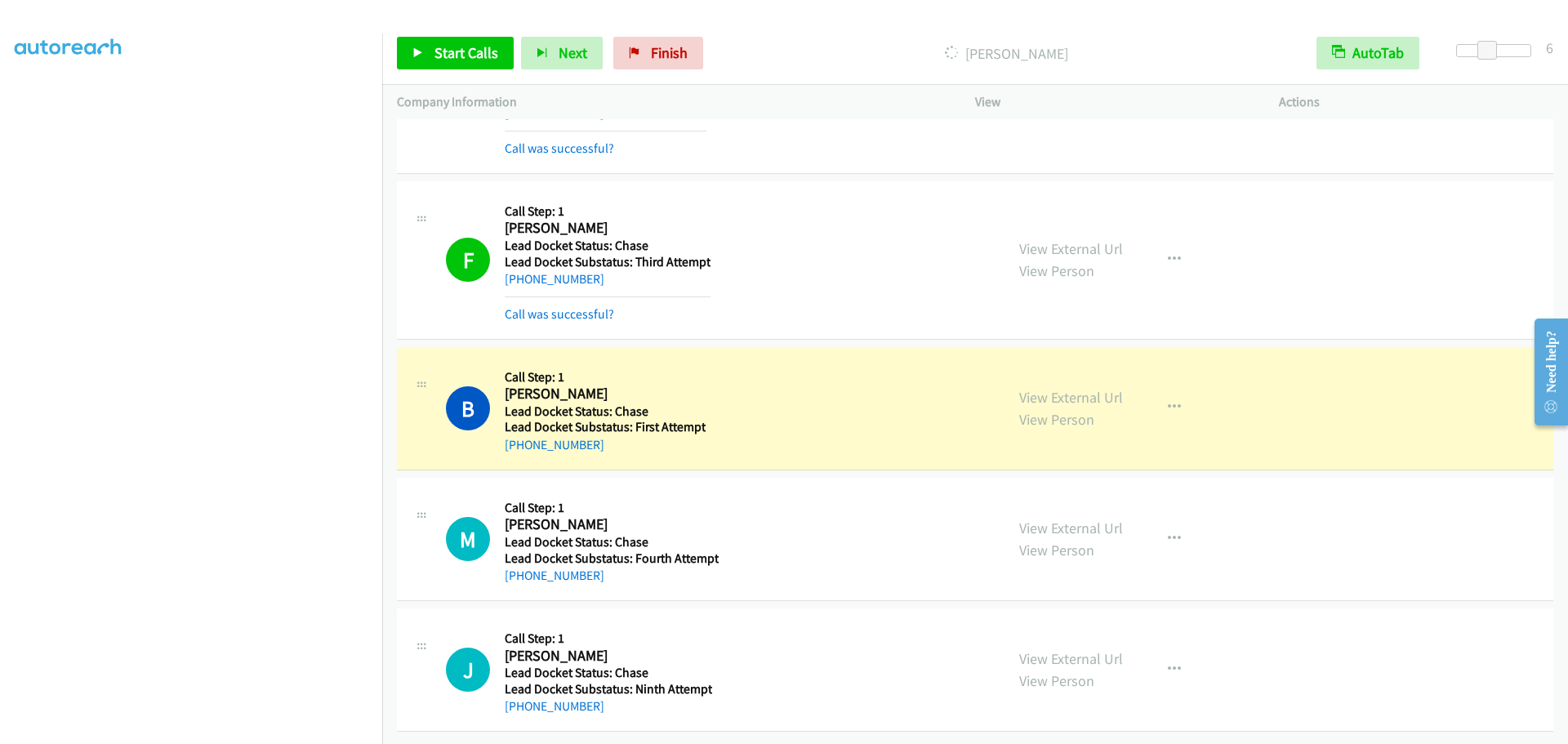
scroll to position [2735, 0]
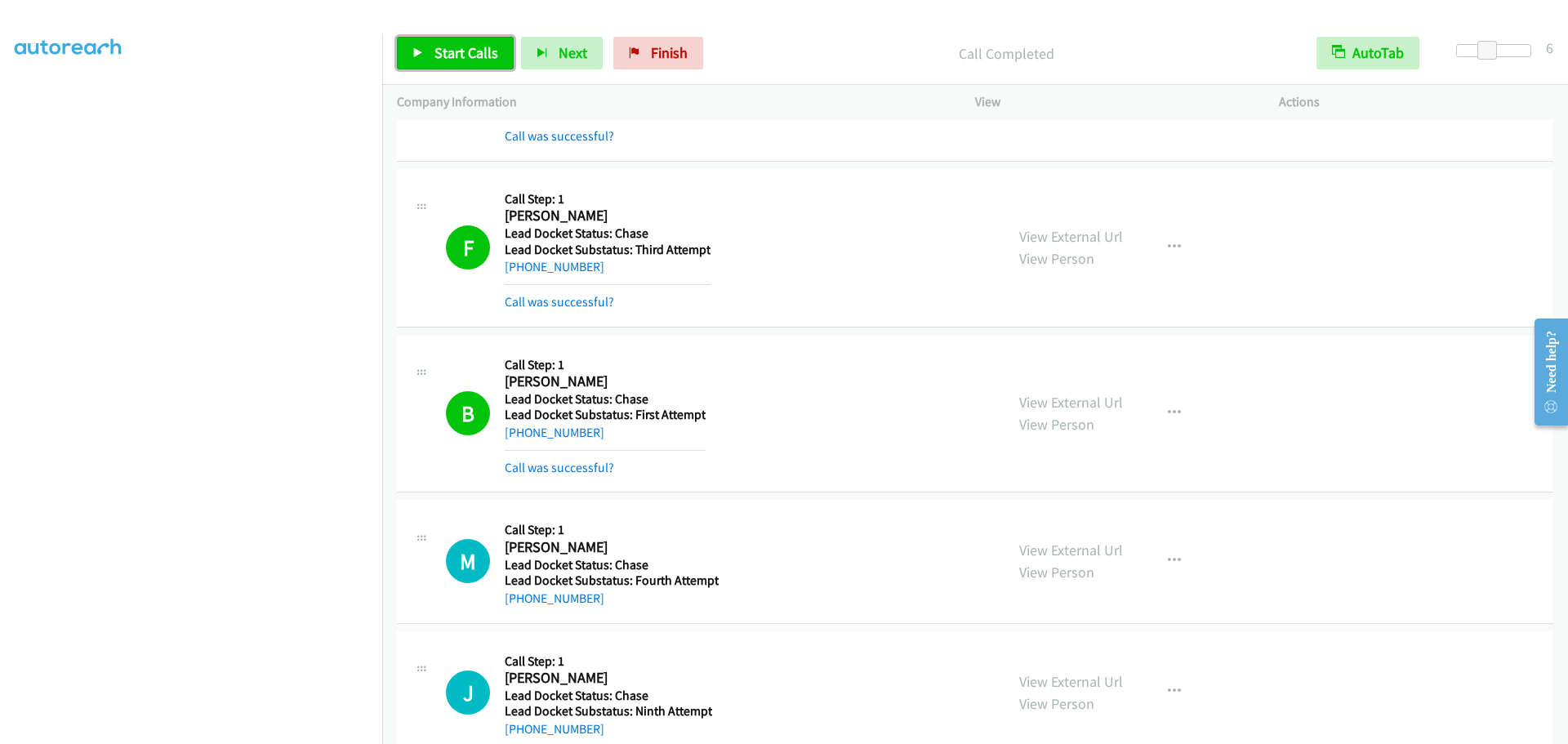
click at [448, 60] on span "Start Calls" at bounding box center [466, 52] width 63 height 19
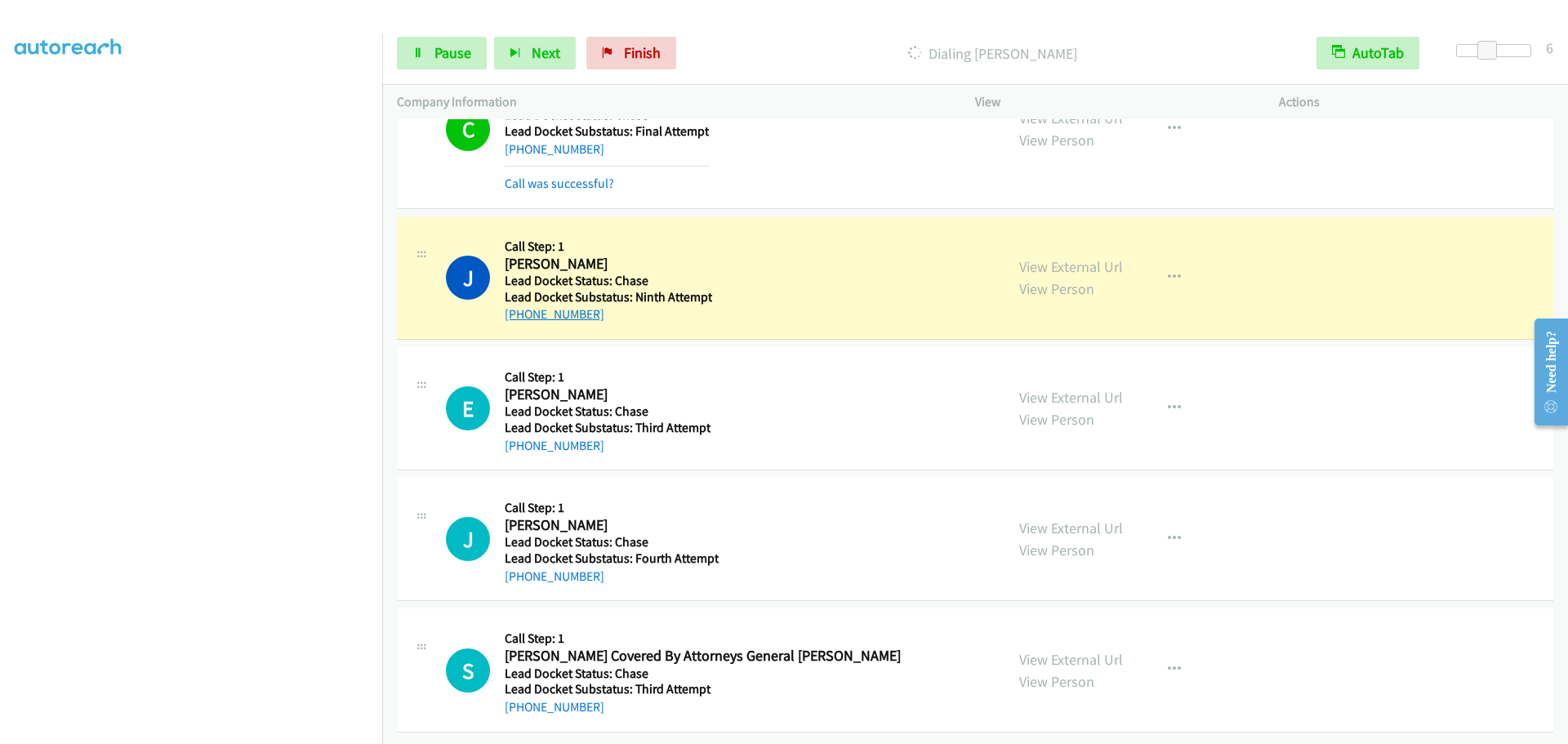
scroll to position [5185, 0]
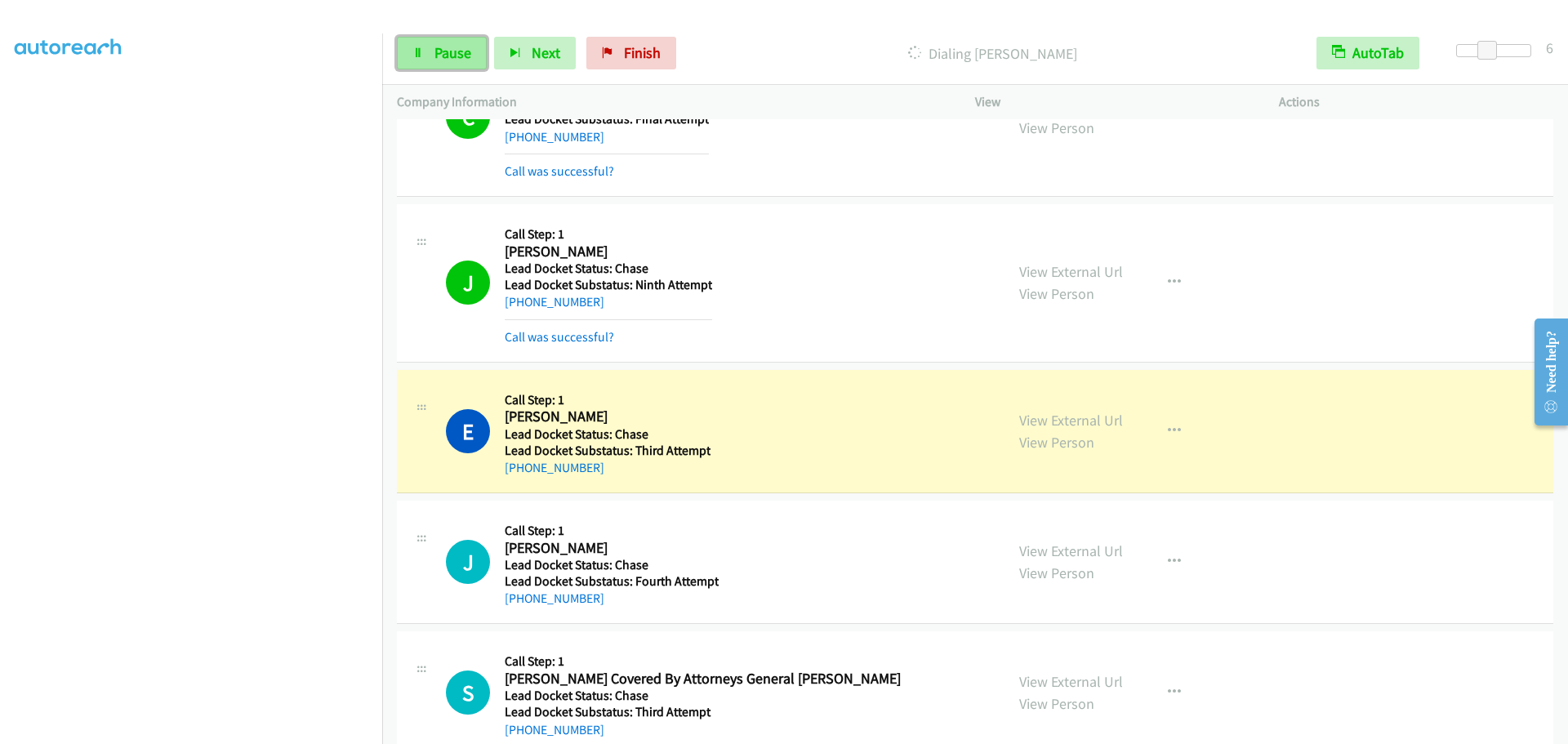
click at [466, 60] on span "Pause" at bounding box center [453, 52] width 37 height 19
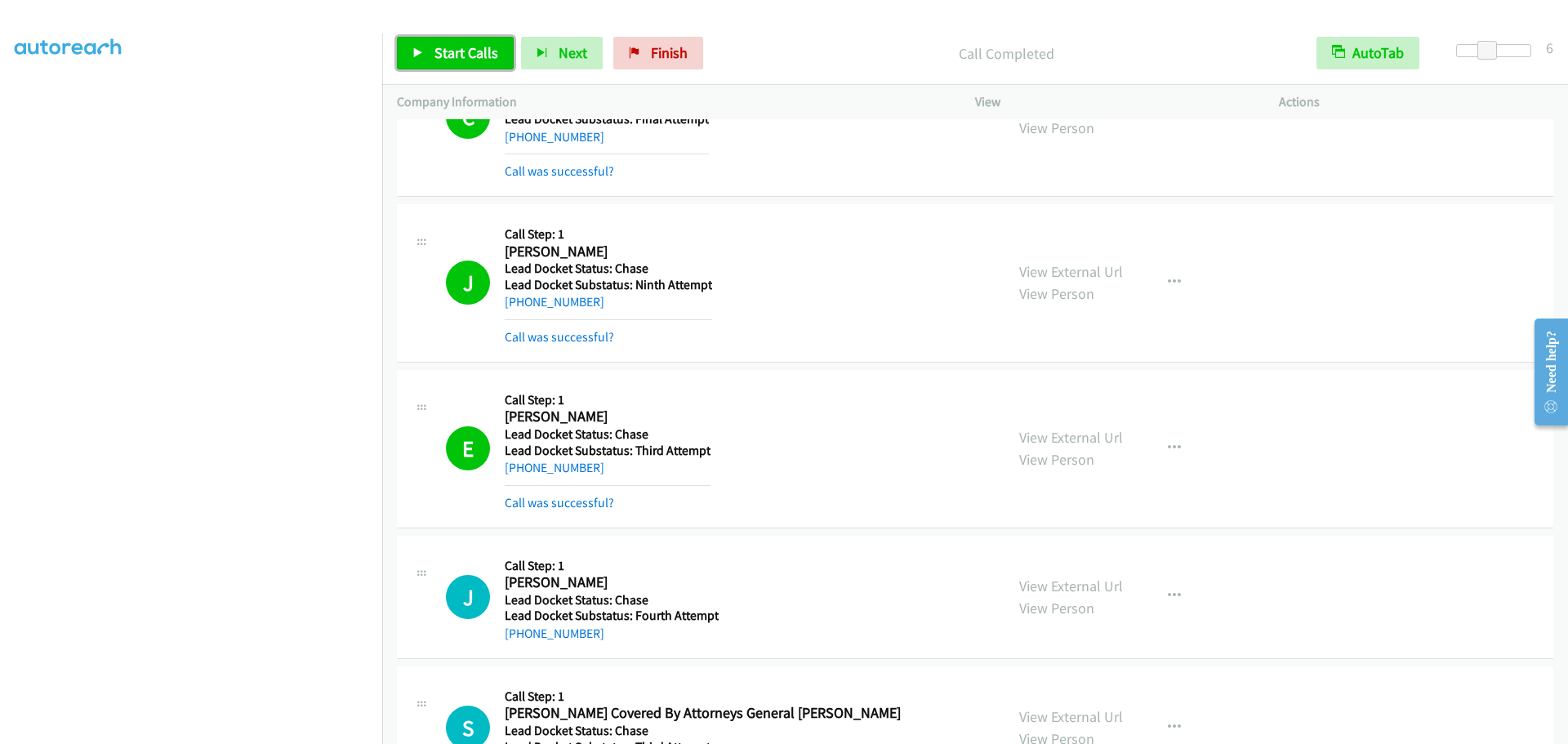
click at [446, 56] on span "Start Calls" at bounding box center [466, 52] width 63 height 19
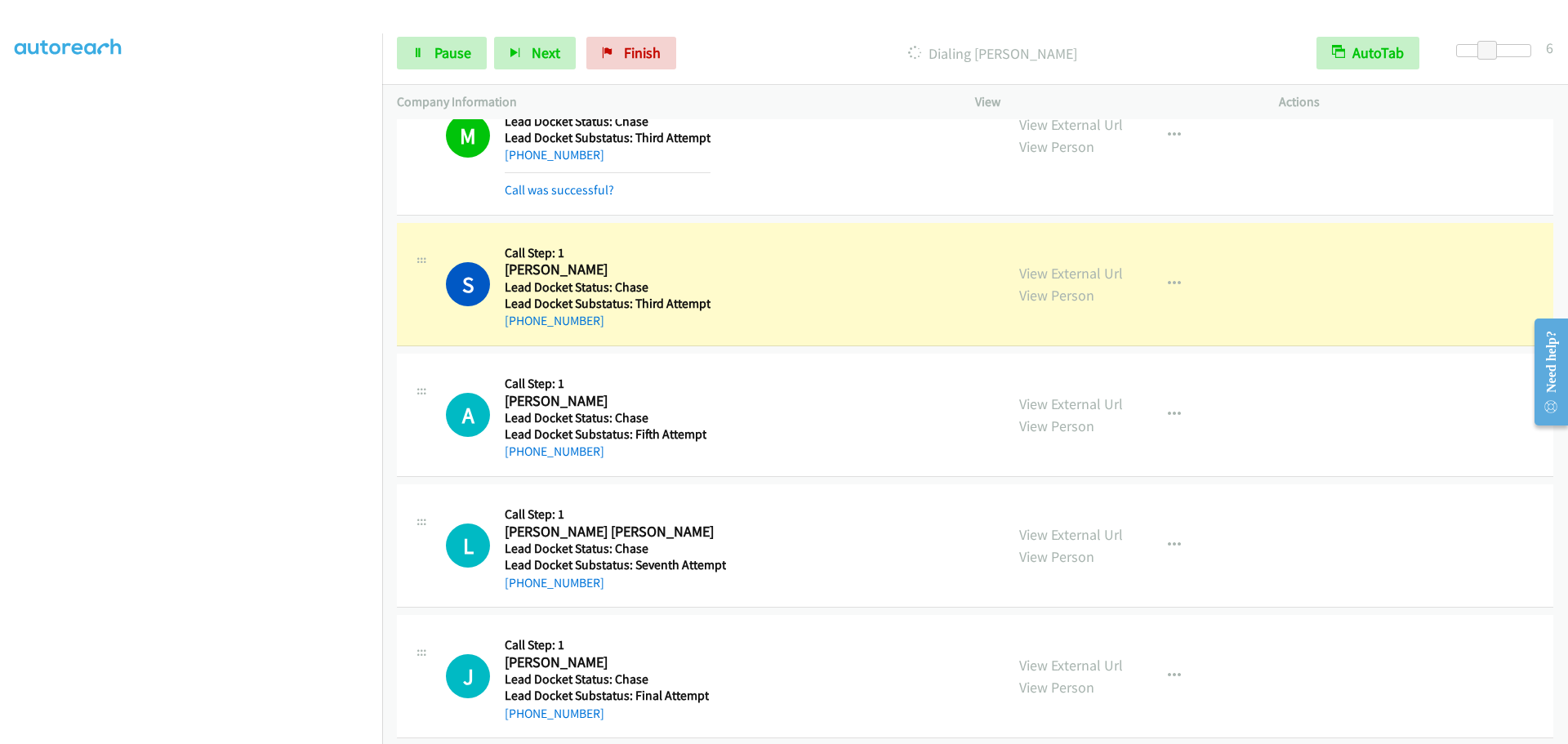
scroll to position [7172, 0]
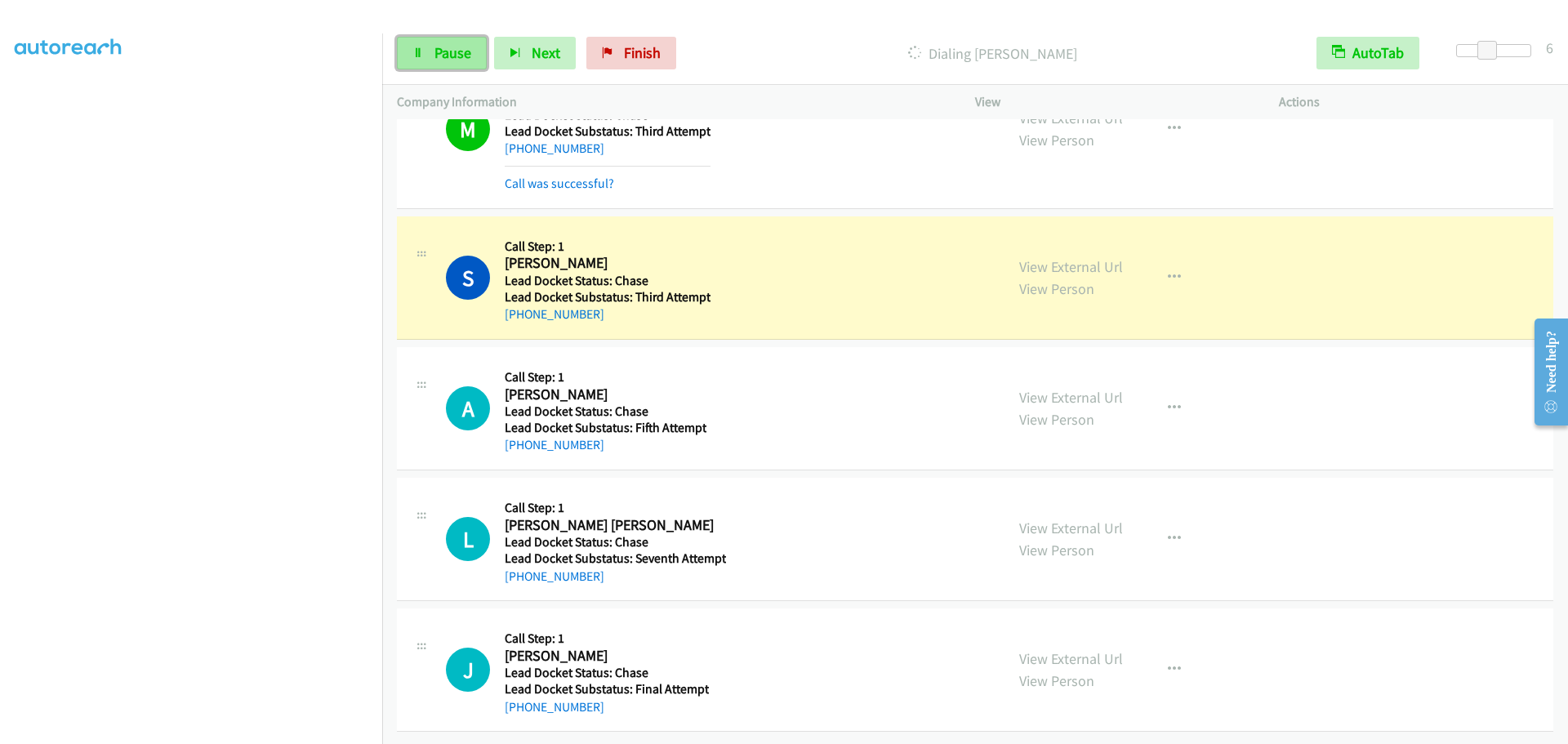
click at [468, 59] on span "Pause" at bounding box center [453, 52] width 37 height 19
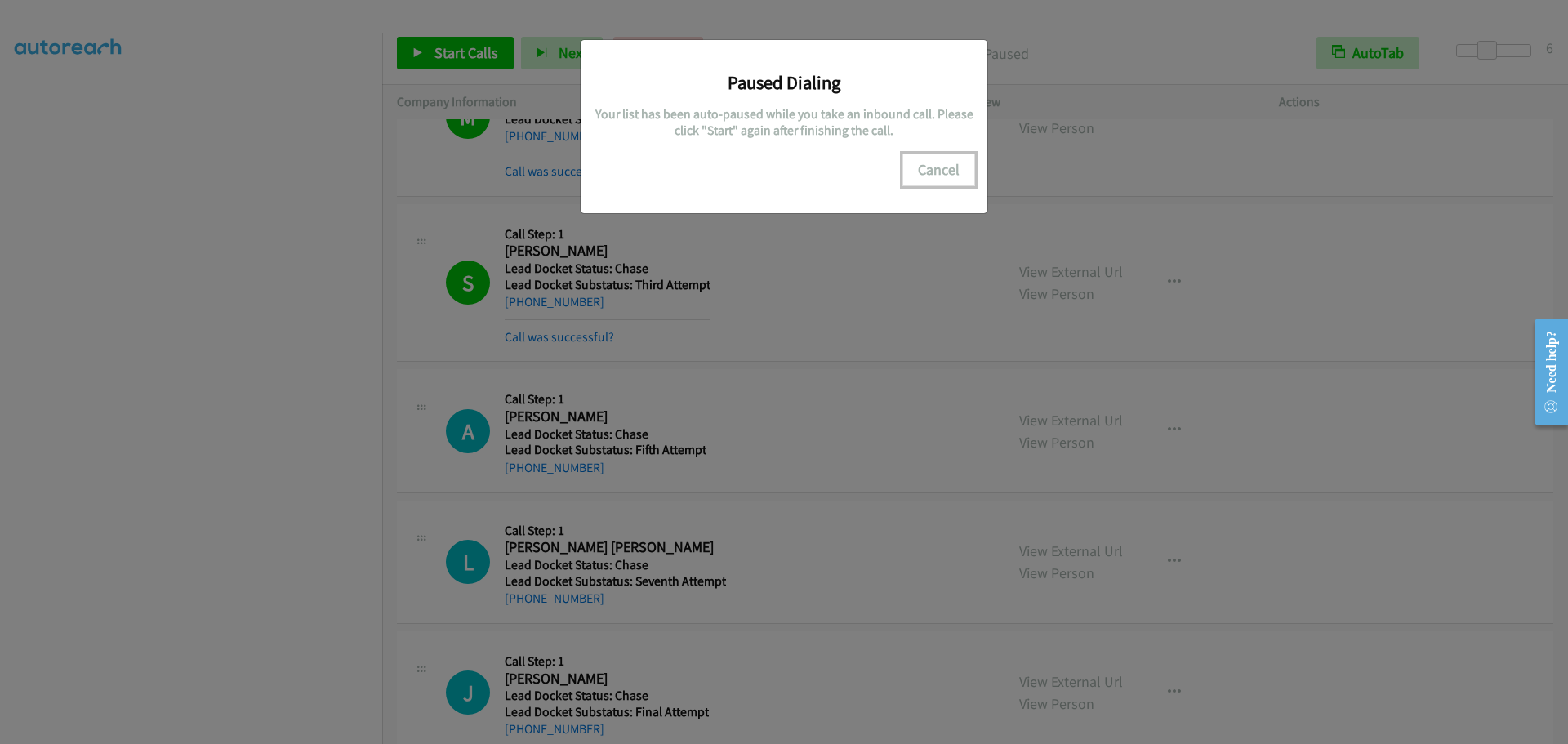
click at [931, 167] on button "Cancel" at bounding box center [939, 170] width 73 height 33
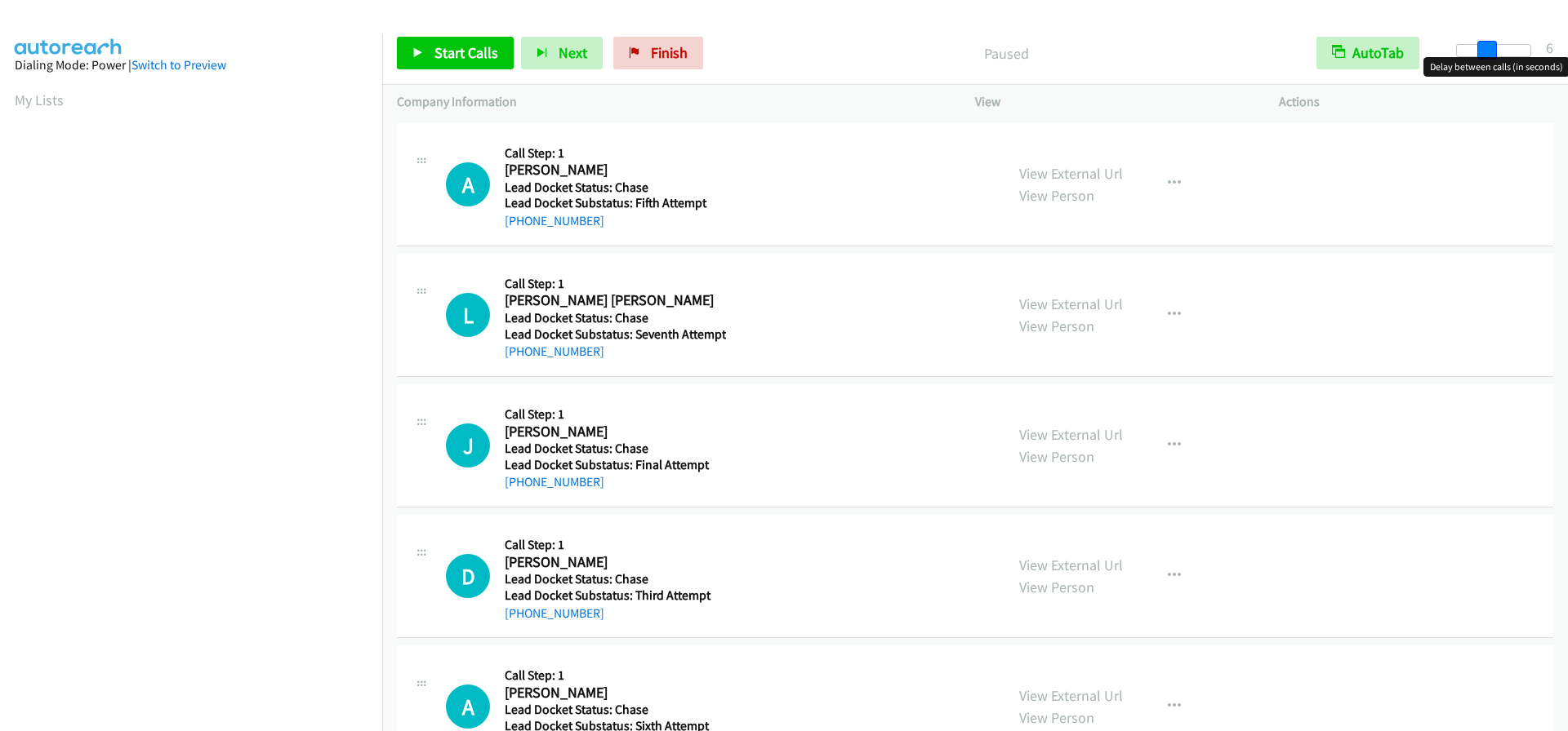
drag, startPoint x: 1462, startPoint y: 44, endPoint x: 1493, endPoint y: 49, distance: 31.4
click at [1493, 49] on span at bounding box center [1487, 51] width 19 height 19
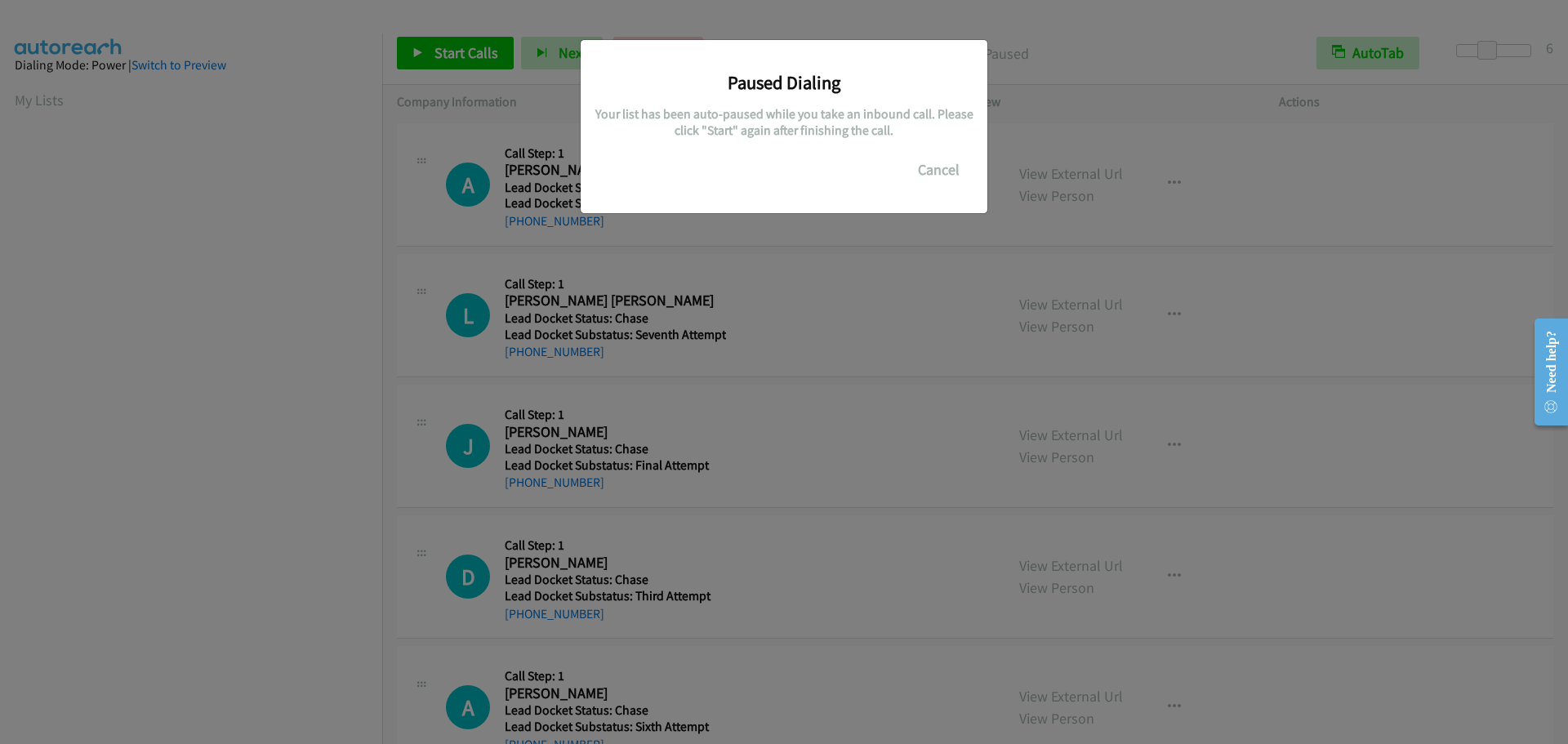
scroll to position [172, 0]
click at [937, 168] on button "Cancel" at bounding box center [939, 170] width 73 height 33
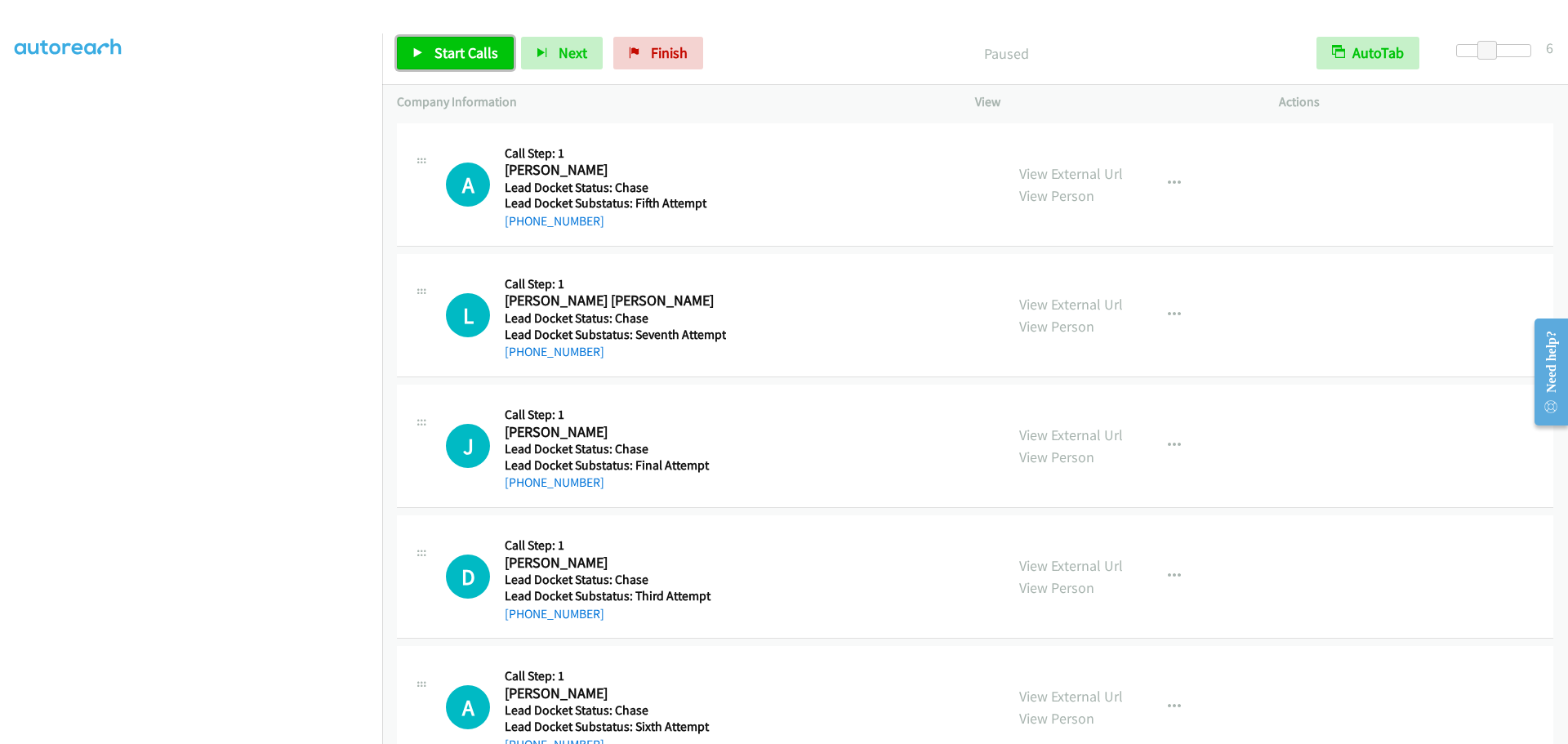
click at [477, 54] on span "Start Calls" at bounding box center [466, 52] width 63 height 19
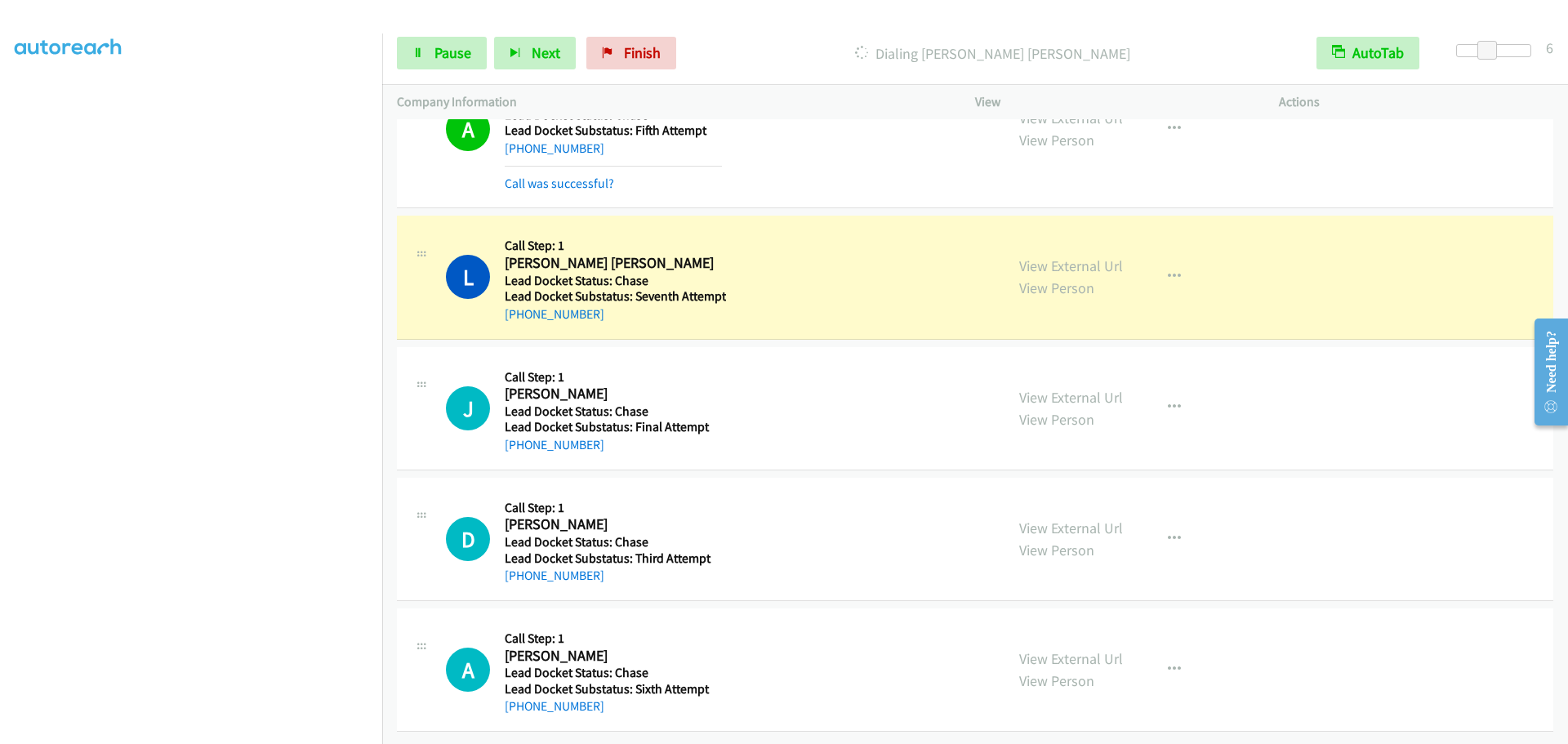
scroll to position [171, 0]
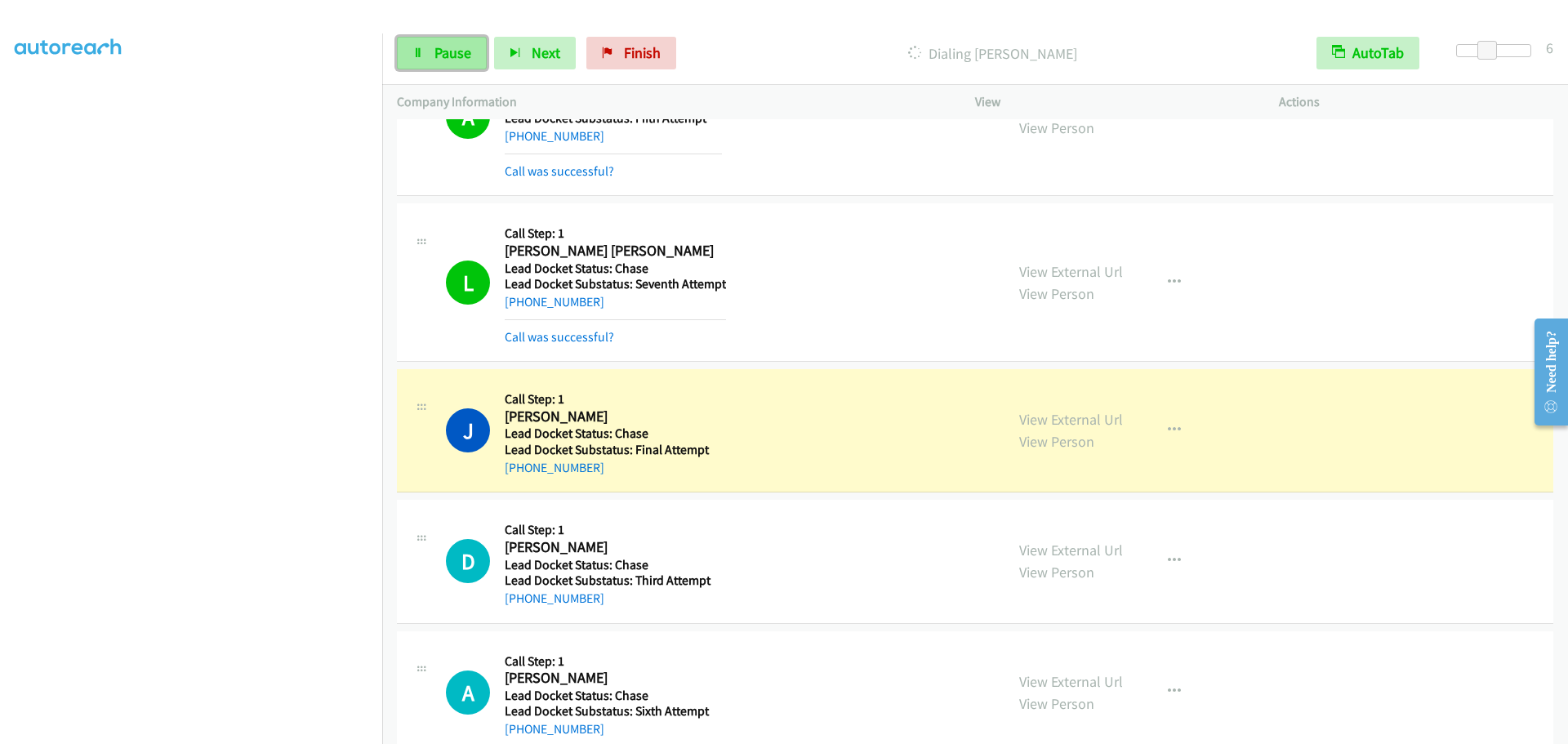
click at [415, 66] on link "Pause" at bounding box center [442, 54] width 90 height 33
